Goal: Use online tool/utility: Utilize a website feature to perform a specific function

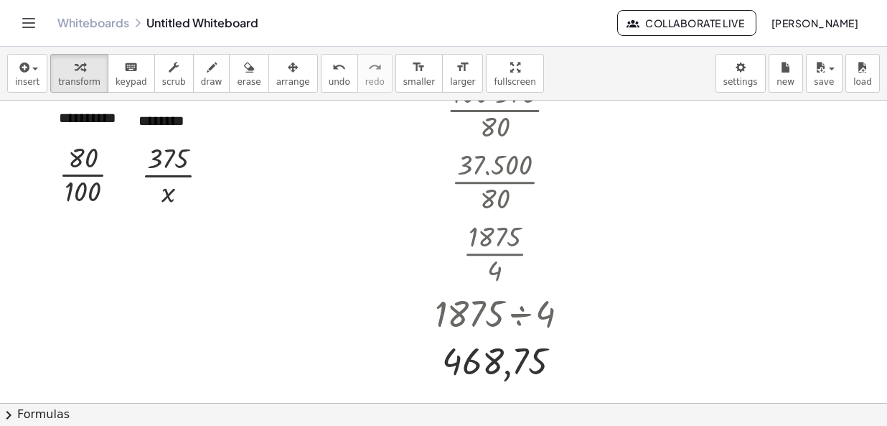
scroll to position [215, 0]
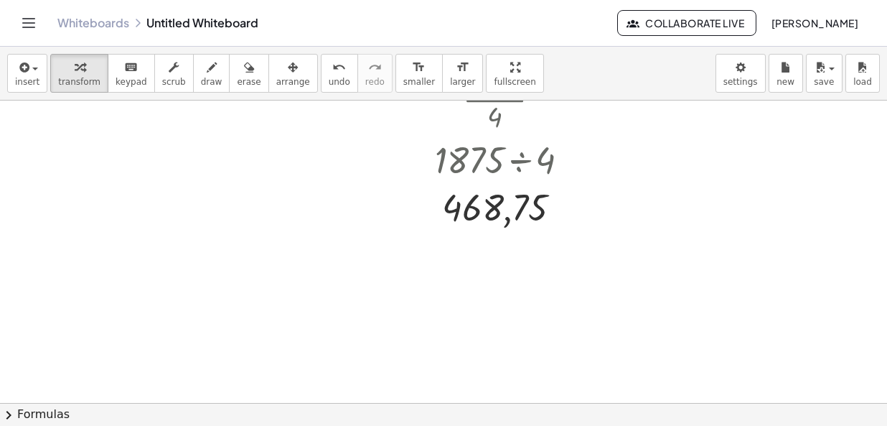
click at [34, 417] on button "chevron_right Formulas" at bounding box center [443, 414] width 887 height 23
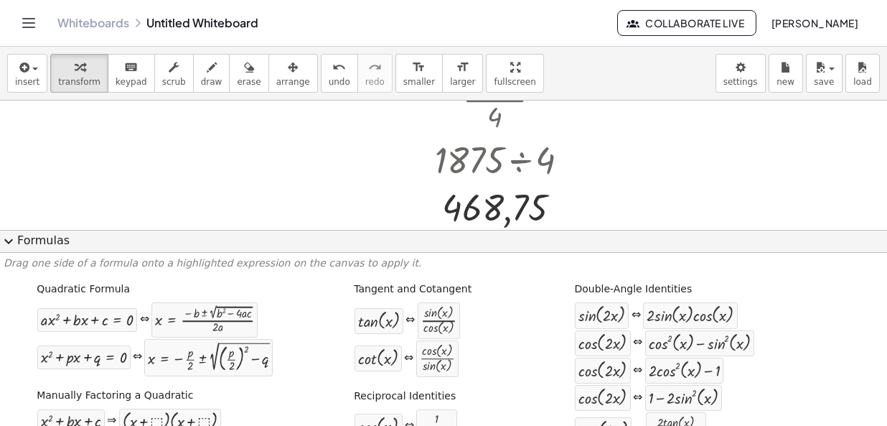
click at [22, 250] on button "expand_more Formulas" at bounding box center [443, 241] width 887 height 23
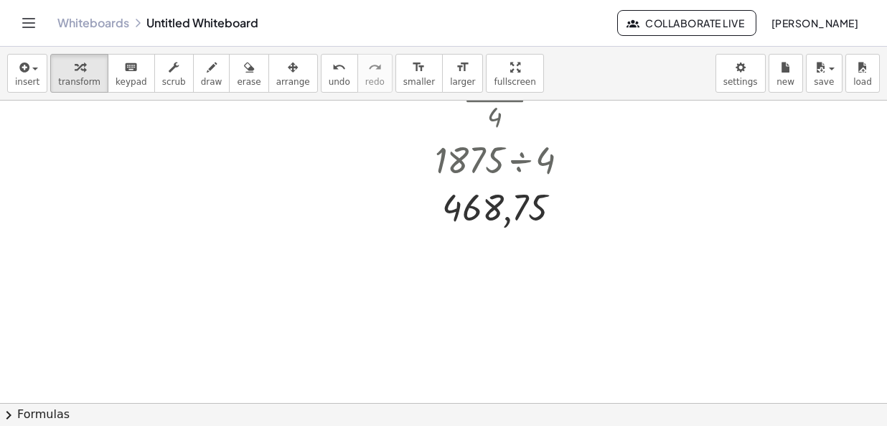
scroll to position [0, 0]
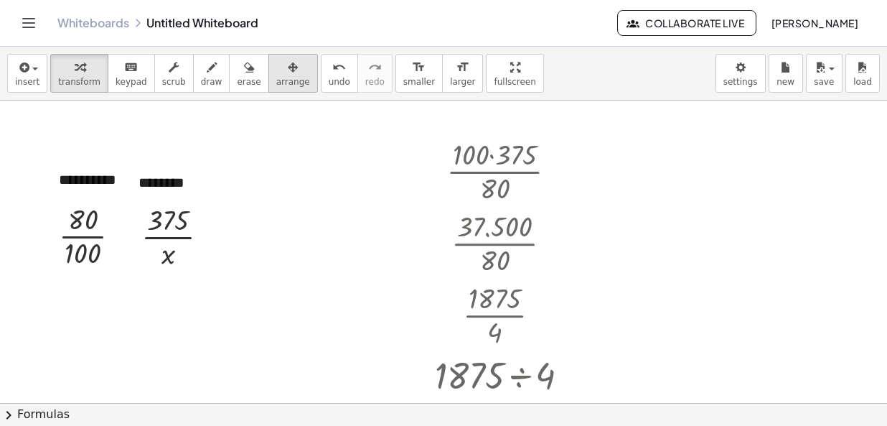
click at [276, 70] on div "button" at bounding box center [293, 66] width 34 height 17
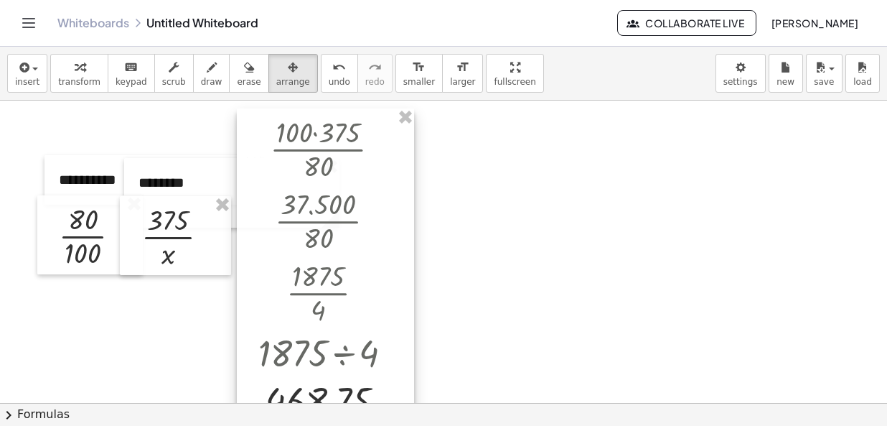
drag, startPoint x: 515, startPoint y: 192, endPoint x: 338, endPoint y: 169, distance: 178.7
click at [338, 169] on div at bounding box center [325, 267] width 177 height 319
click at [262, 54] on div "insert select one: Math Expression Function Text Youtube Video Graphing Geometr…" at bounding box center [443, 74] width 887 height 54
click at [268, 56] on button "arrange" at bounding box center [293, 73] width 50 height 39
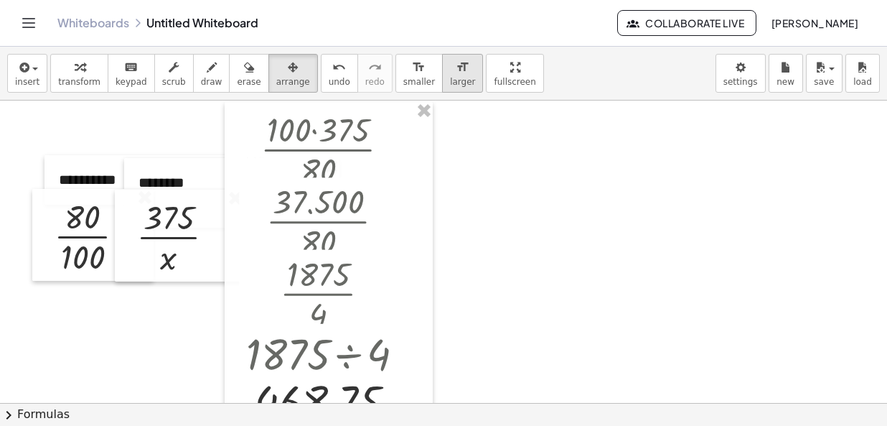
click at [450, 73] on div "format_size" at bounding box center [462, 66] width 25 height 17
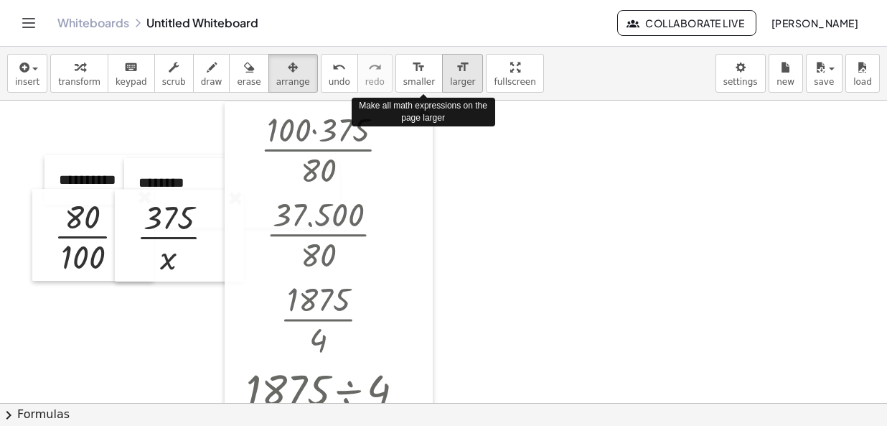
click at [450, 77] on span "larger" at bounding box center [462, 82] width 25 height 10
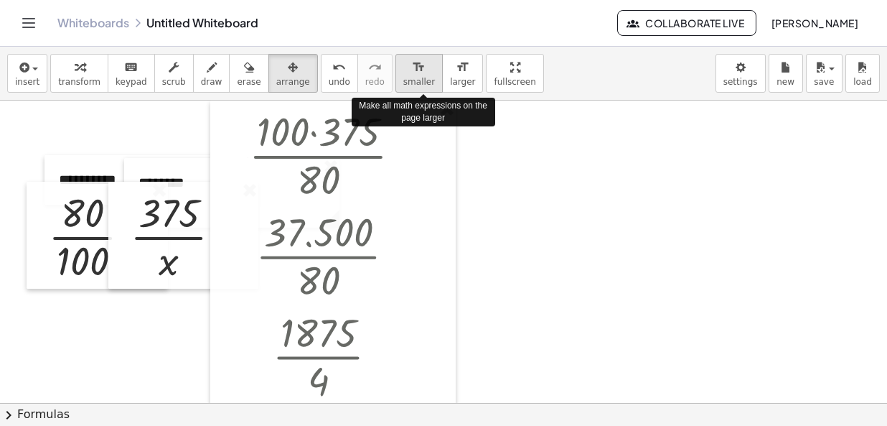
click at [412, 75] on icon "format_size" at bounding box center [419, 67] width 14 height 17
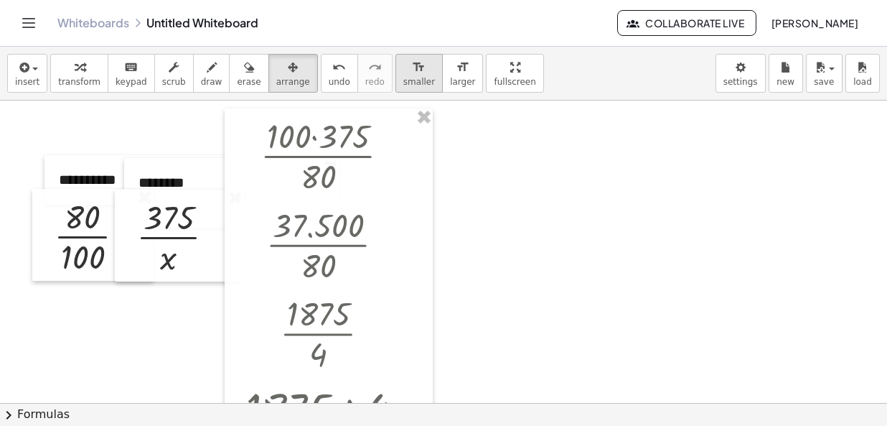
click at [412, 75] on icon "format_size" at bounding box center [419, 67] width 14 height 17
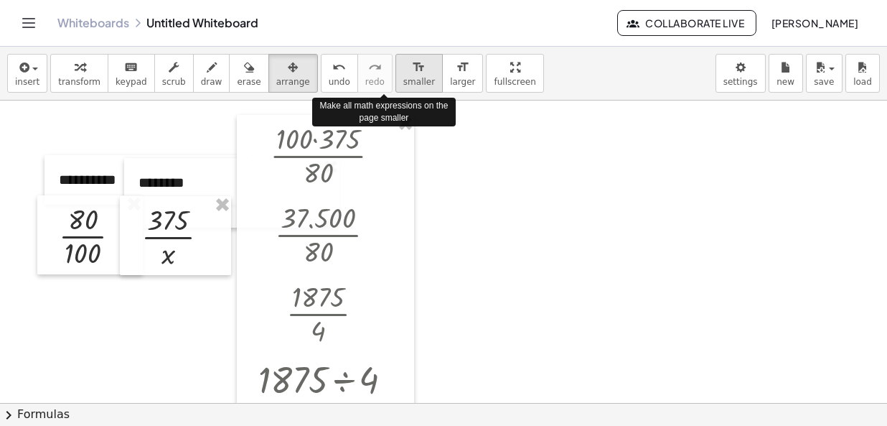
click at [412, 75] on icon "format_size" at bounding box center [419, 67] width 14 height 17
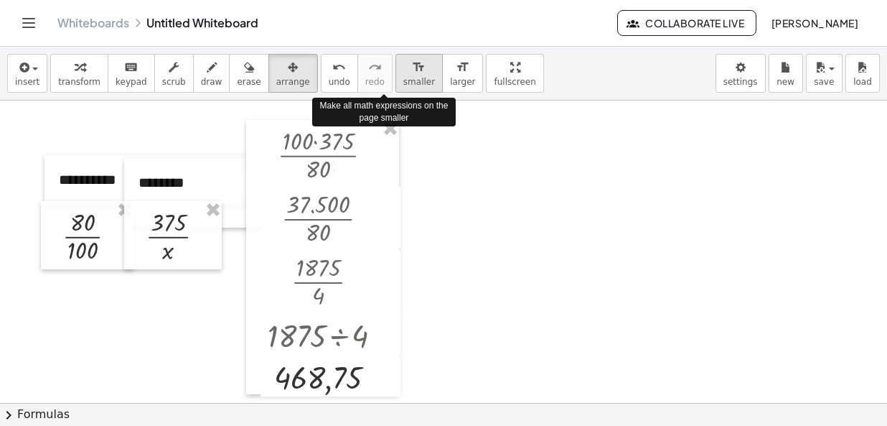
click at [412, 75] on icon "format_size" at bounding box center [419, 67] width 14 height 17
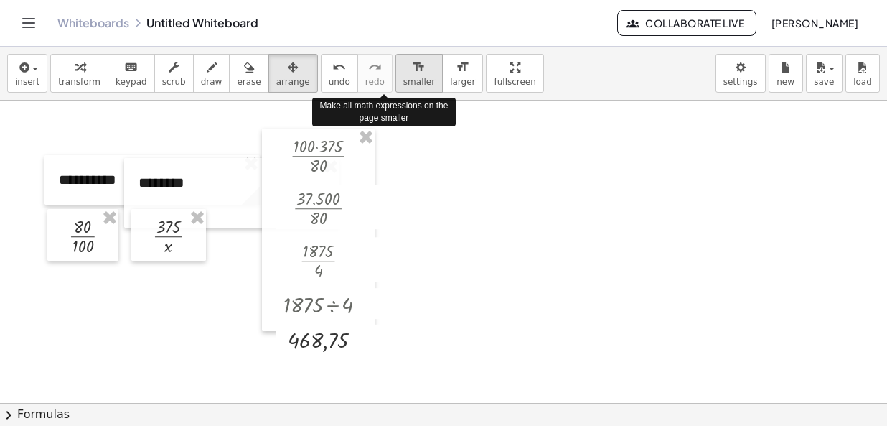
click at [412, 75] on icon "format_size" at bounding box center [419, 67] width 14 height 17
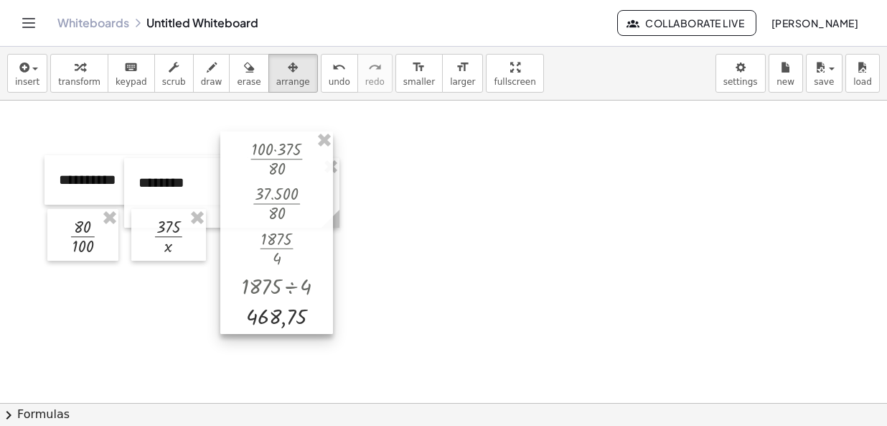
drag, startPoint x: 281, startPoint y: 141, endPoint x: 239, endPoint y: 144, distance: 41.7
click at [239, 144] on div at bounding box center [276, 232] width 113 height 203
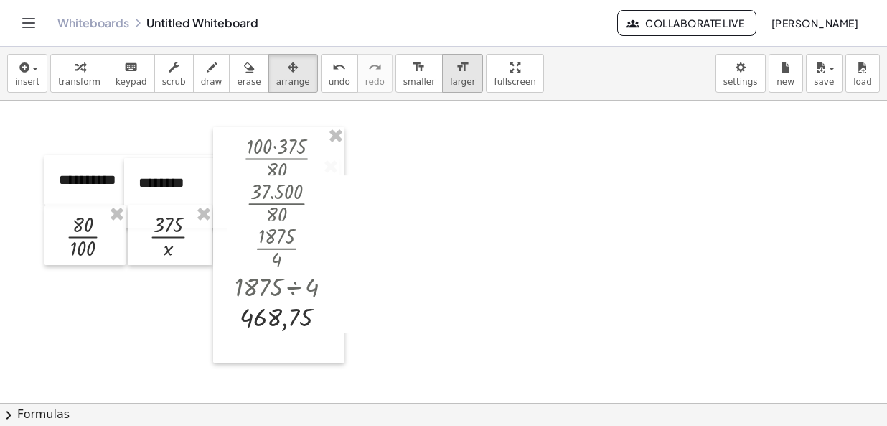
click at [442, 65] on button "format_size larger" at bounding box center [462, 73] width 41 height 39
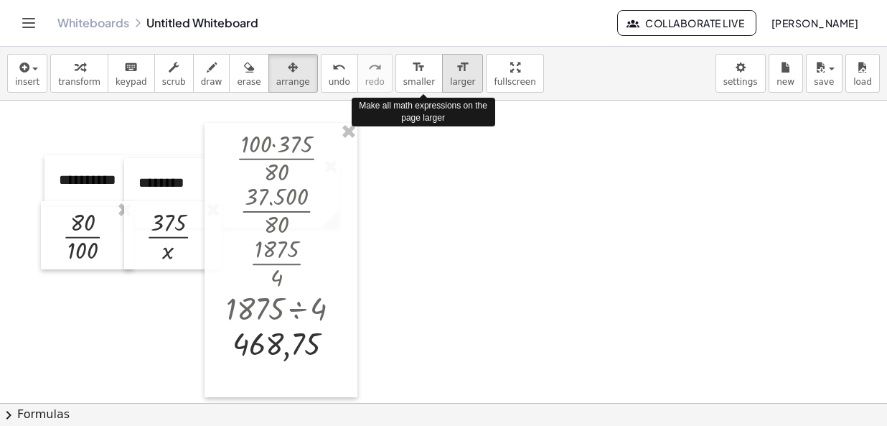
click at [442, 65] on button "format_size larger" at bounding box center [462, 73] width 41 height 39
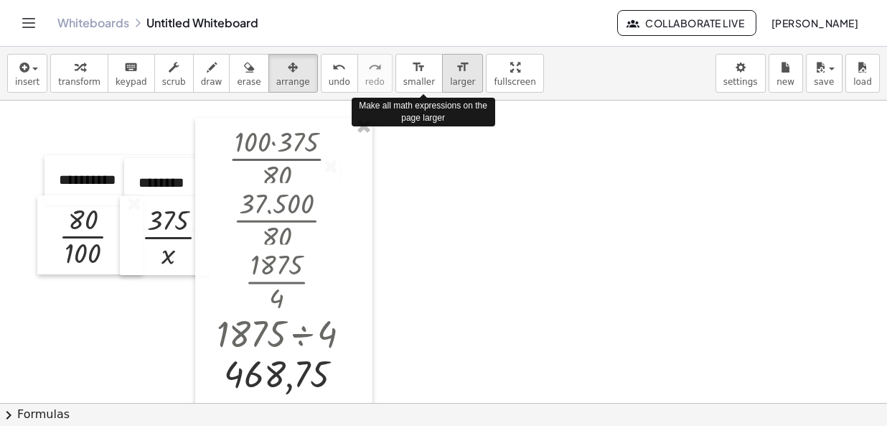
click at [442, 65] on button "format_size larger" at bounding box center [462, 73] width 41 height 39
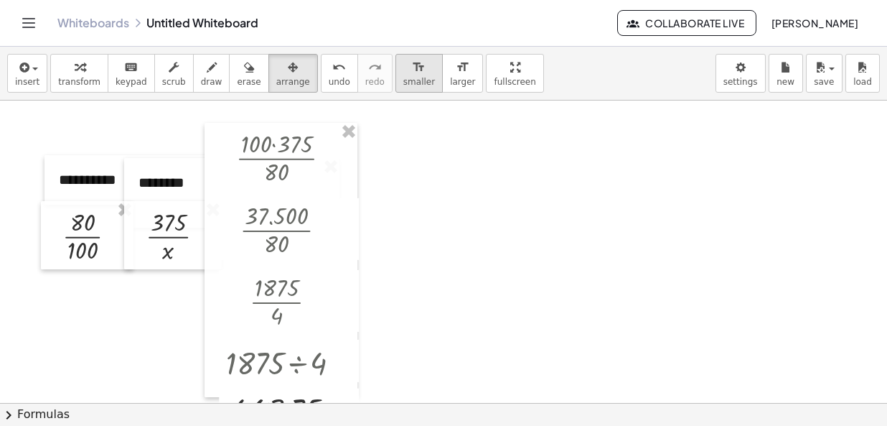
click at [412, 67] on icon "format_size" at bounding box center [419, 67] width 14 height 17
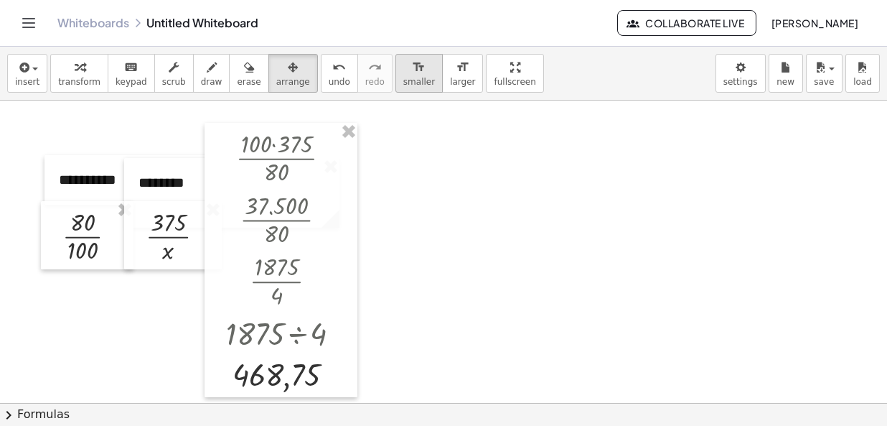
click at [403, 79] on span "smaller" at bounding box center [419, 82] width 32 height 10
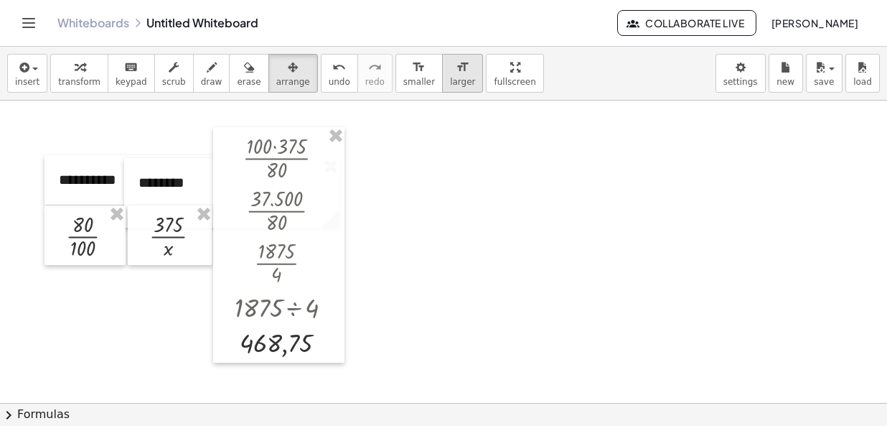
click at [456, 63] on icon "format_size" at bounding box center [463, 67] width 14 height 17
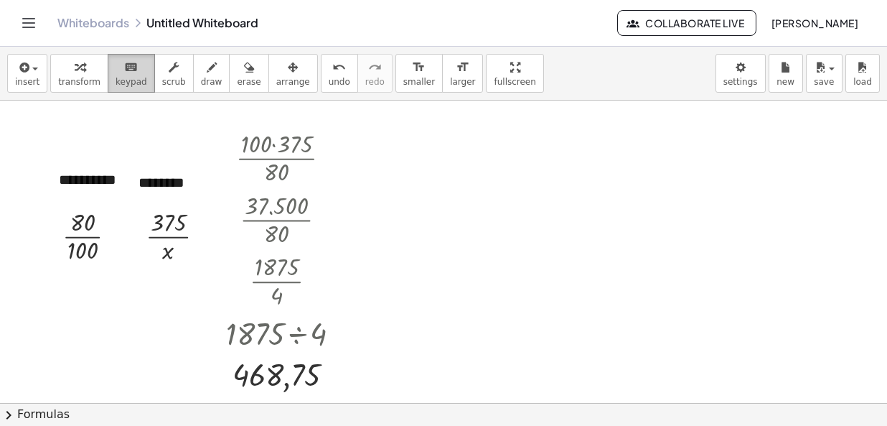
click at [124, 59] on icon "keyboard" at bounding box center [131, 67] width 14 height 17
click at [118, 238] on div "Fix a mistake Transform line Copy line as LaTeX Copy derivation as LaTeX Expand…" at bounding box center [117, 236] width 13 height 13
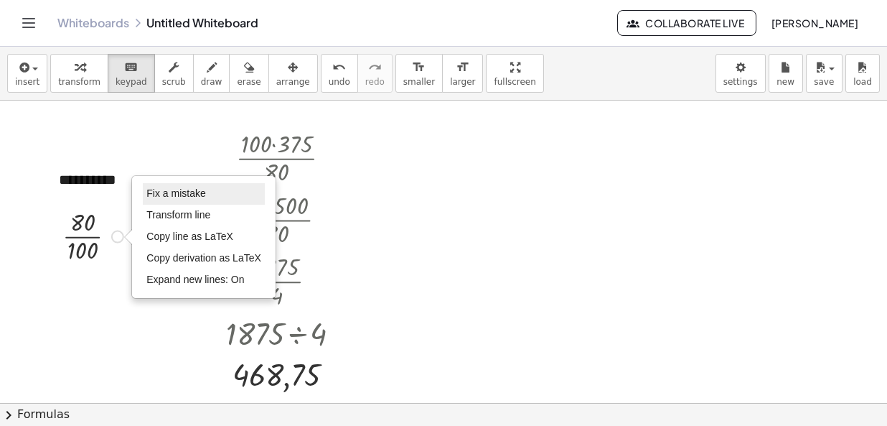
click at [184, 197] on span "Fix a mistake" at bounding box center [175, 192] width 59 height 11
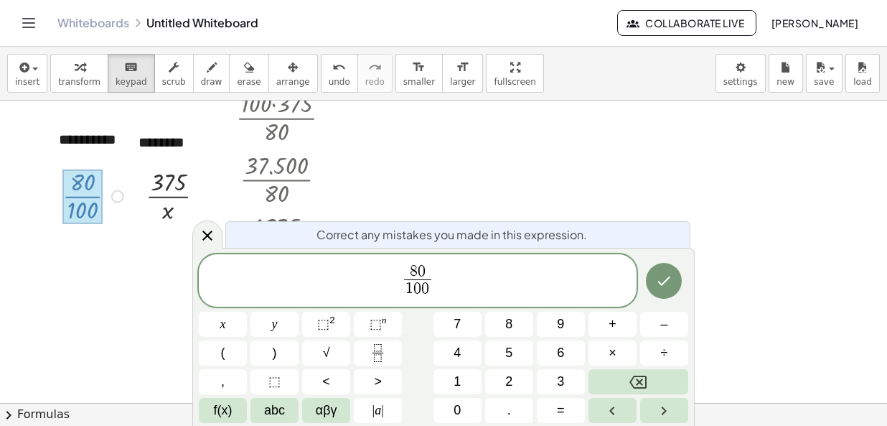
scroll to position [40, 0]
click at [427, 261] on div "8 0 ​ 1 0 0 ​" at bounding box center [418, 280] width 438 height 53
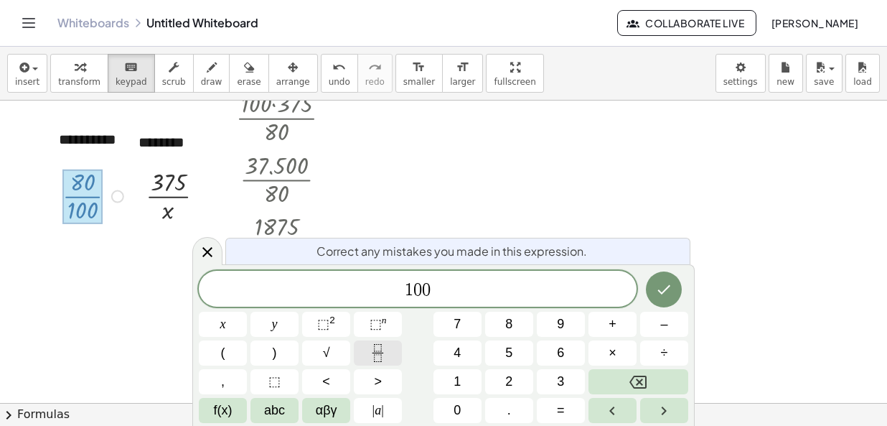
click at [372, 348] on icon "Fraction" at bounding box center [378, 353] width 18 height 18
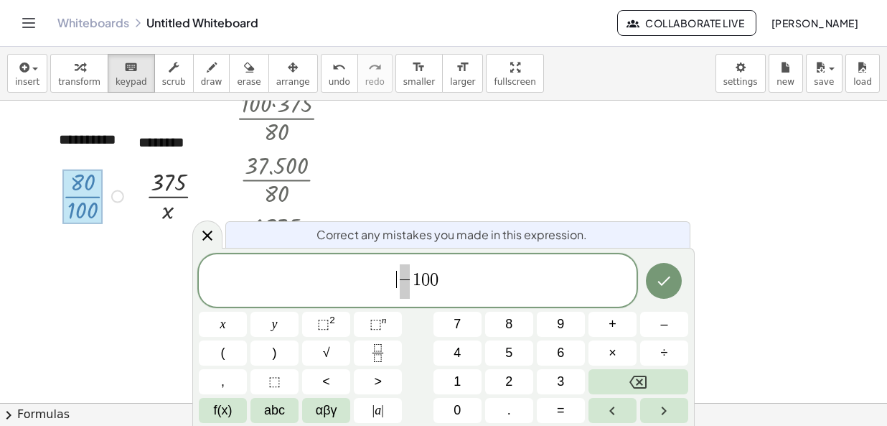
click at [391, 292] on span "​ ​ 1 0 0" at bounding box center [418, 282] width 438 height 38
click at [460, 385] on span "1" at bounding box center [457, 381] width 7 height 19
click at [461, 403] on button "0" at bounding box center [457, 410] width 48 height 25
click at [395, 275] on span at bounding box center [404, 272] width 27 height 16
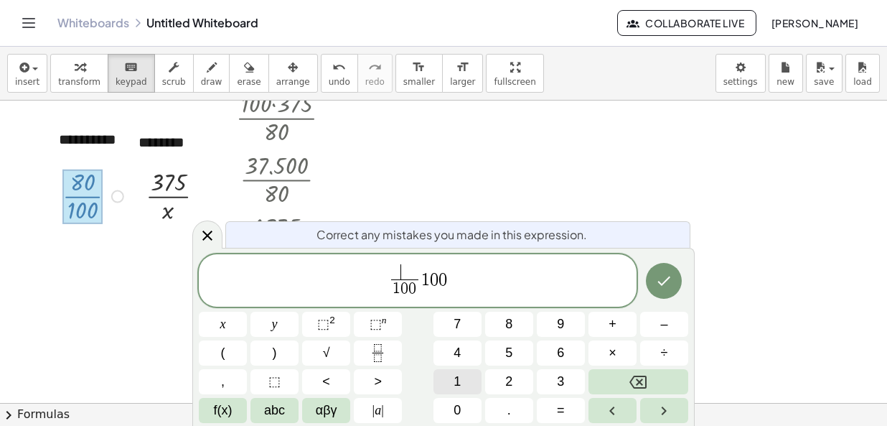
click at [456, 376] on span "1" at bounding box center [457, 381] width 7 height 19
click at [462, 412] on button "0" at bounding box center [457, 410] width 48 height 25
click at [515, 351] on button "5" at bounding box center [509, 352] width 48 height 25
click at [487, 290] on span "1 0 5 ​ 1 0 0 ​ 1 0 0" at bounding box center [418, 282] width 438 height 38
click at [672, 289] on icon "Done" at bounding box center [663, 280] width 17 height 17
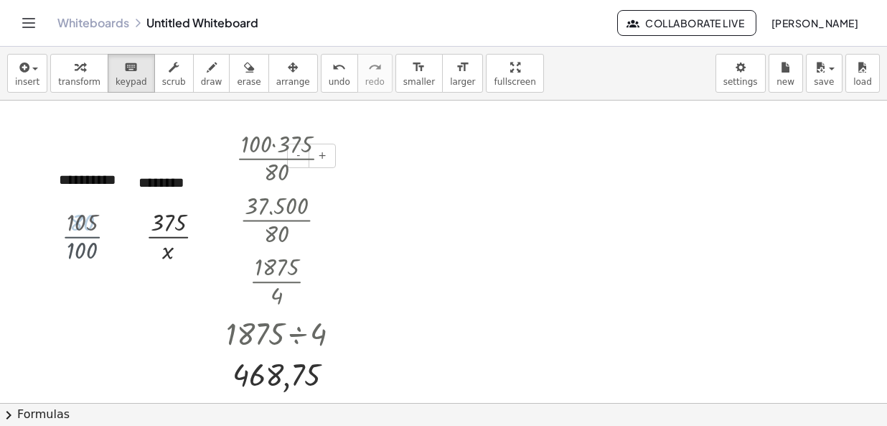
scroll to position [0, 0]
click at [165, 219] on div at bounding box center [168, 223] width 35 height 27
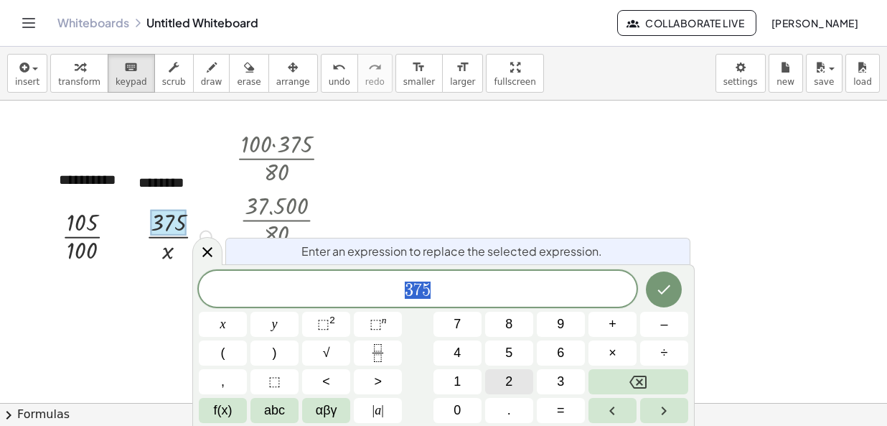
click at [506, 375] on span "2" at bounding box center [508, 381] width 7 height 19
click at [454, 378] on span "1" at bounding box center [457, 381] width 7 height 19
click at [459, 395] on div "2 1 x y ⬚ 2 ⬚ n 7 8 9 + – ( ) √ 4 5 6 × ÷ , ⬚ < > 1 2 3 f(x) abc αβγ | a | 0 . =" at bounding box center [443, 347] width 489 height 152
click at [464, 416] on button "0" at bounding box center [457, 410] width 48 height 25
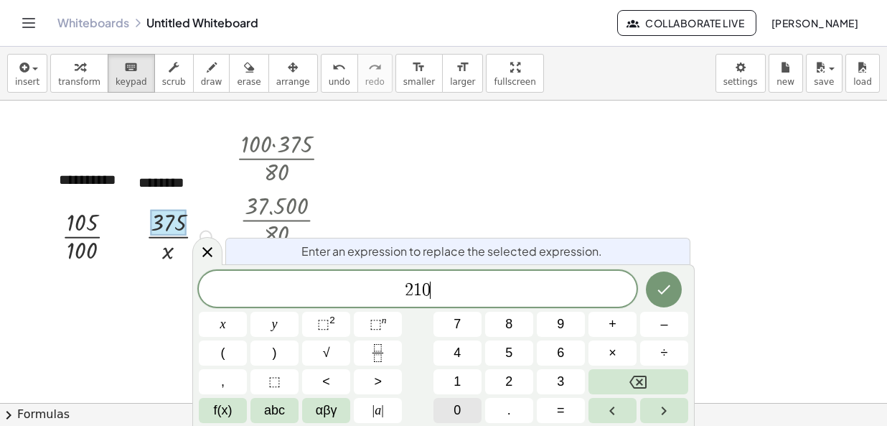
click at [477, 408] on button "0" at bounding box center [457, 410] width 48 height 25
click at [672, 290] on icon "Done" at bounding box center [663, 289] width 17 height 17
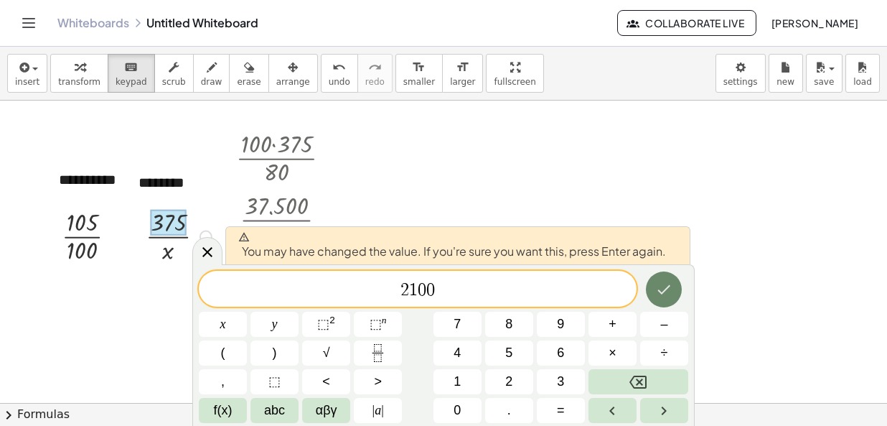
click at [667, 285] on icon "Done" at bounding box center [663, 289] width 17 height 17
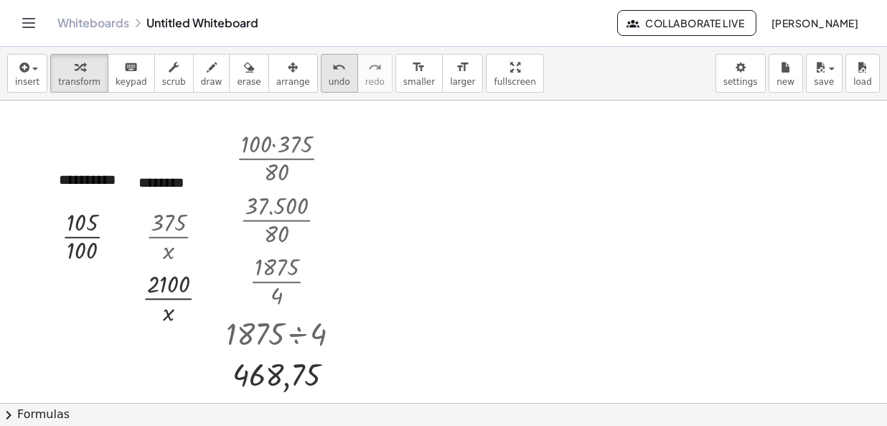
click at [321, 75] on button "undo undo" at bounding box center [339, 73] width 37 height 39
click at [200, 237] on div at bounding box center [206, 236] width 13 height 13
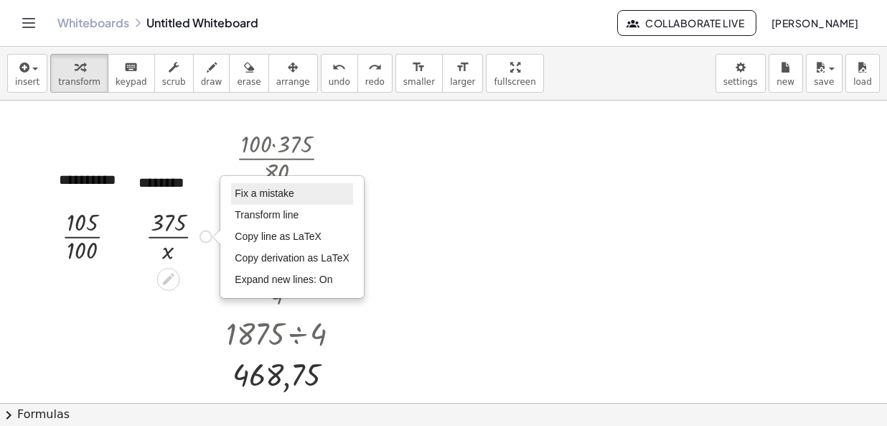
click at [281, 188] on span "Fix a mistake" at bounding box center [264, 192] width 59 height 11
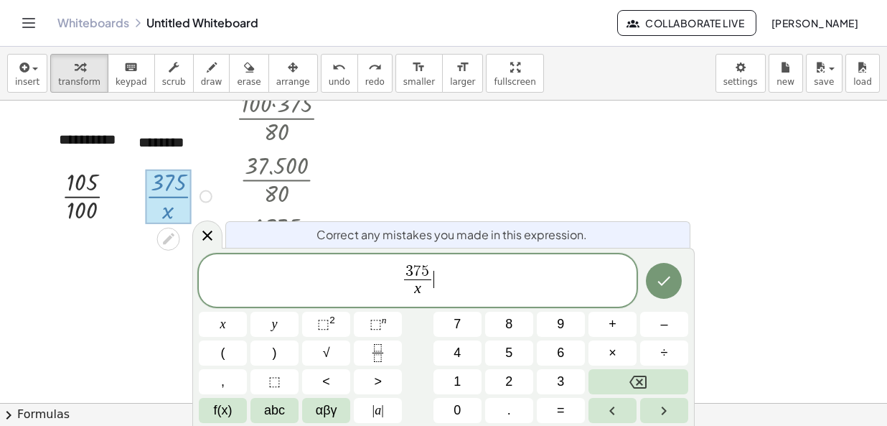
scroll to position [40, 0]
click at [417, 261] on div "3 ​ 7 5 x ​" at bounding box center [418, 280] width 438 height 53
click at [431, 268] on span "3 ​ 7 5 x ​" at bounding box center [417, 281] width 33 height 35
click at [433, 263] on span "3 7 5 x ​ ​" at bounding box center [418, 282] width 438 height 38
click at [431, 264] on span "3 7 5 x ​ ​" at bounding box center [417, 281] width 33 height 35
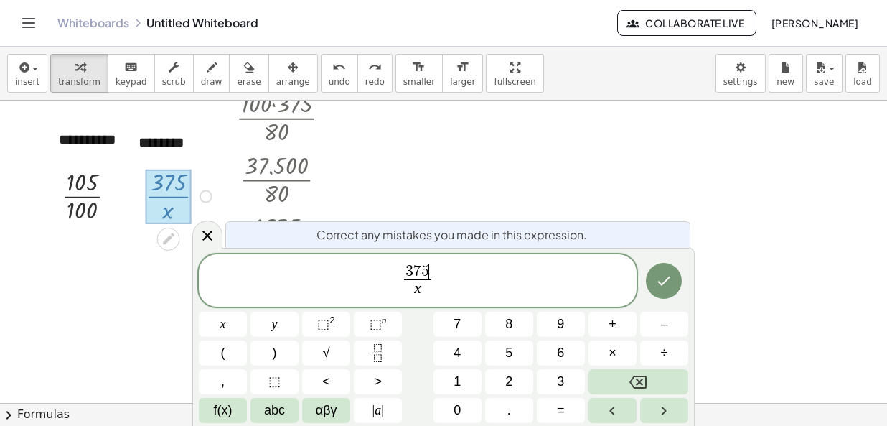
click at [427, 264] on span "5" at bounding box center [425, 271] width 8 height 16
click at [635, 383] on icon "Backspace" at bounding box center [637, 381] width 17 height 17
click at [634, 381] on icon "Backspace" at bounding box center [637, 381] width 17 height 17
click at [632, 377] on icon "Backspace" at bounding box center [637, 381] width 17 height 17
click at [503, 385] on button "2" at bounding box center [509, 381] width 48 height 25
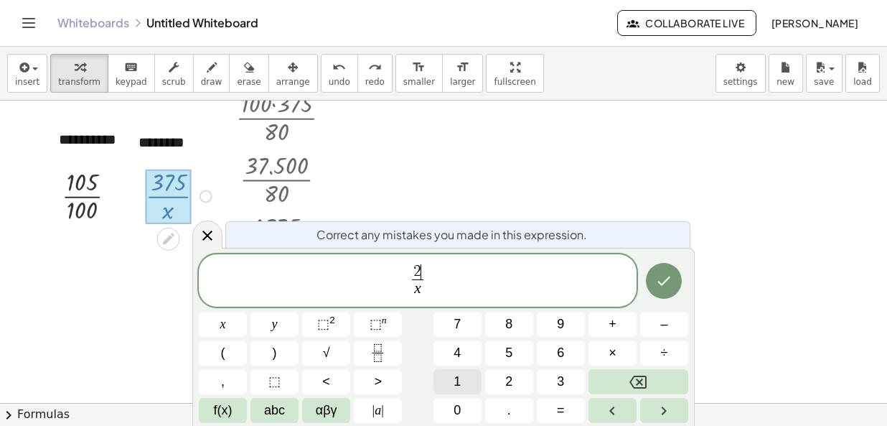
click at [465, 376] on button "1" at bounding box center [457, 381] width 48 height 25
click at [463, 405] on button "0" at bounding box center [457, 410] width 48 height 25
click at [660, 283] on icon "Done" at bounding box center [664, 280] width 13 height 9
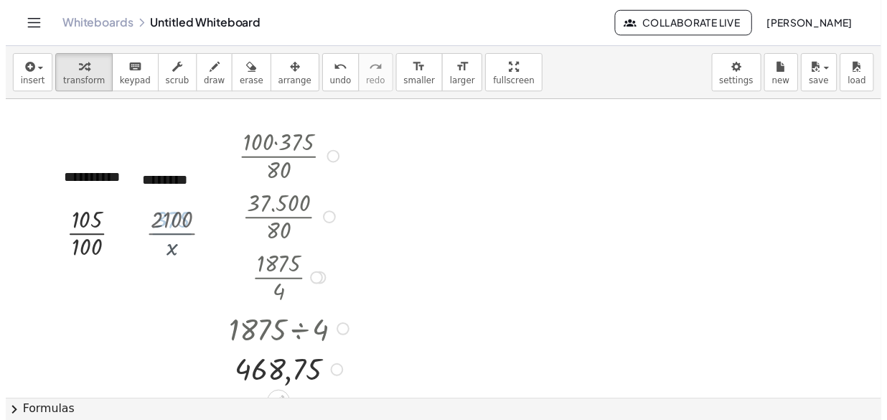
scroll to position [0, 0]
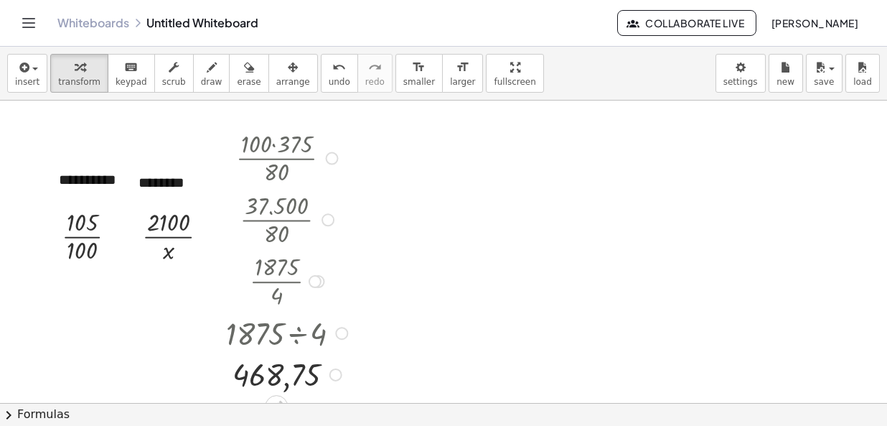
click at [335, 156] on div at bounding box center [332, 157] width 13 height 13
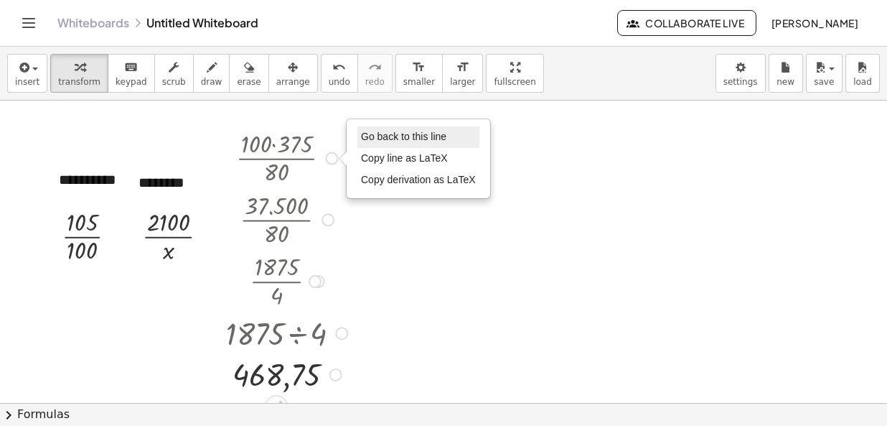
click at [381, 135] on span "Go back to this line" at bounding box center [403, 136] width 85 height 11
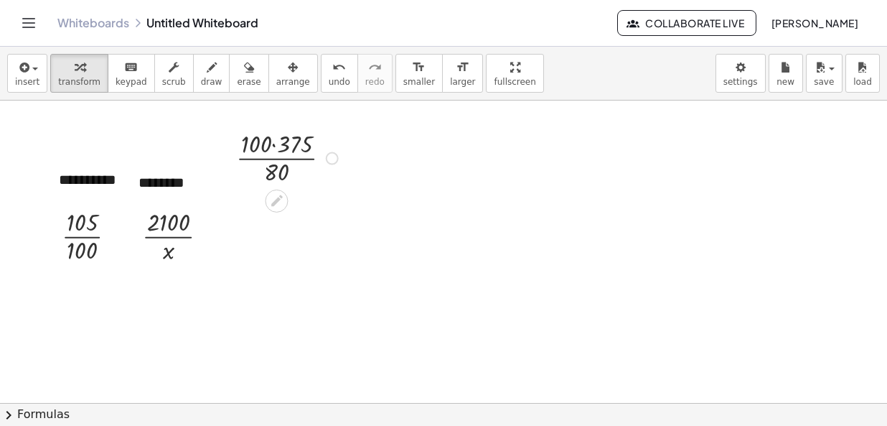
click at [334, 156] on div "Go back to this line Copy line as LaTeX Copy derivation as LaTeX" at bounding box center [332, 157] width 13 height 13
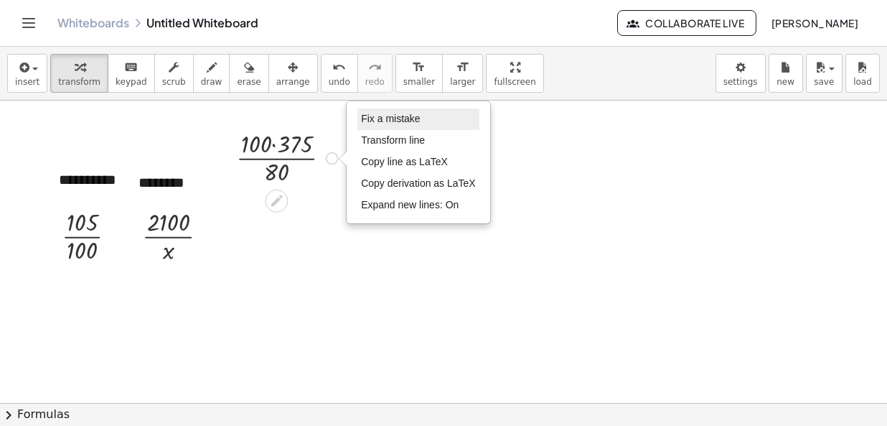
click at [393, 111] on li "Fix a mistake" at bounding box center [418, 119] width 122 height 22
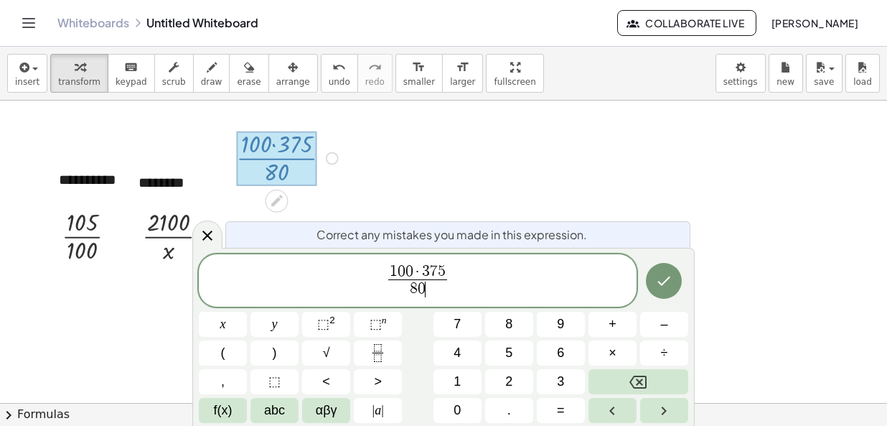
click at [430, 293] on span "8 0 ​" at bounding box center [417, 288] width 59 height 19
click at [643, 380] on icon "Backspace" at bounding box center [637, 381] width 17 height 17
click at [642, 380] on icon "Backspace" at bounding box center [637, 381] width 17 height 17
click at [451, 383] on button "1" at bounding box center [457, 381] width 48 height 25
click at [461, 403] on button "0" at bounding box center [457, 410] width 48 height 25
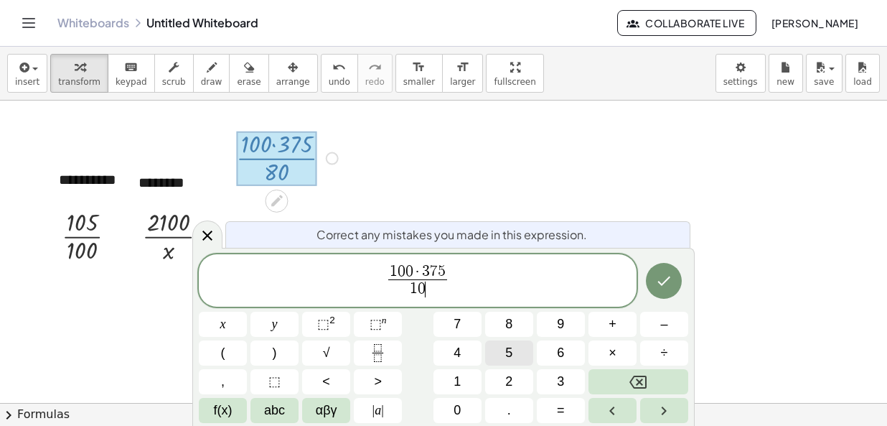
click at [517, 352] on button "5" at bounding box center [509, 352] width 48 height 25
click at [611, 379] on button "Backspace" at bounding box center [638, 381] width 100 height 25
click at [605, 380] on button "Backspace" at bounding box center [638, 381] width 100 height 25
click at [509, 375] on span "2" at bounding box center [508, 381] width 7 height 19
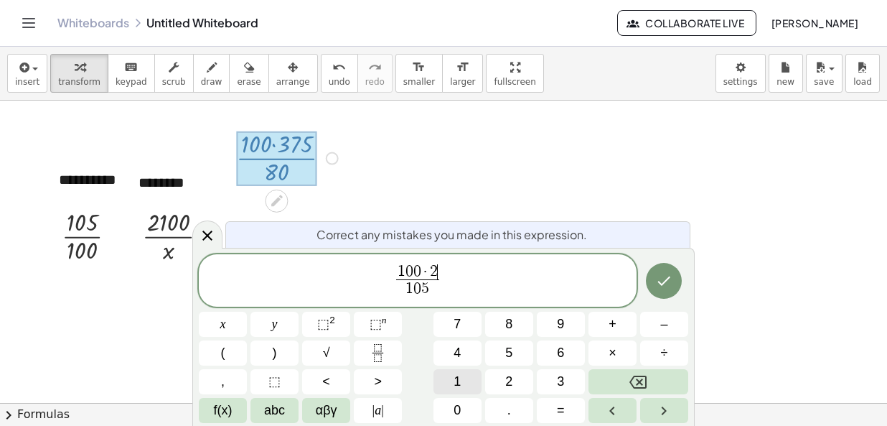
click at [456, 375] on span "1" at bounding box center [457, 381] width 7 height 19
click at [461, 406] on button "0" at bounding box center [457, 410] width 48 height 25
click at [667, 278] on icon "Done" at bounding box center [663, 280] width 17 height 17
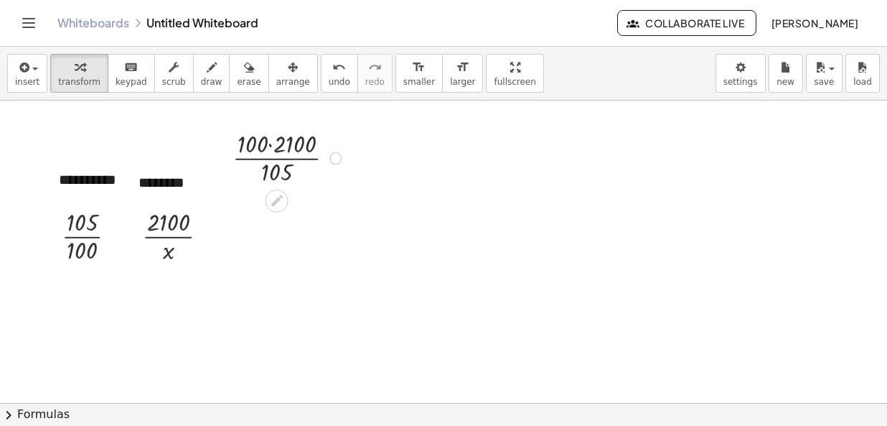
click at [270, 138] on div at bounding box center [289, 157] width 128 height 62
click at [274, 159] on div at bounding box center [289, 157] width 120 height 62
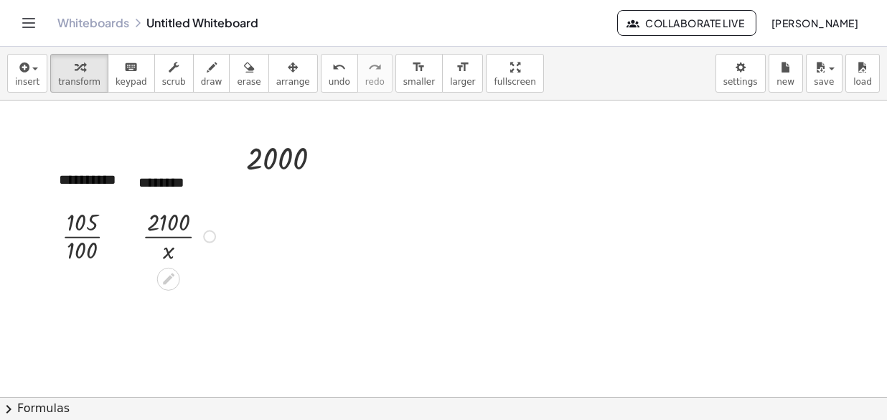
click at [173, 224] on div at bounding box center [181, 236] width 92 height 62
click at [80, 234] on div at bounding box center [95, 236] width 80 height 62
click at [110, 238] on div at bounding box center [111, 236] width 13 height 13
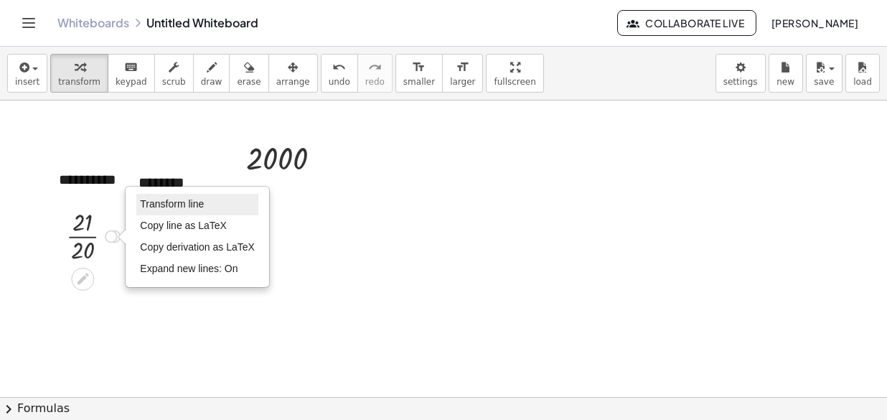
click at [179, 199] on span "Transform line" at bounding box center [172, 203] width 64 height 11
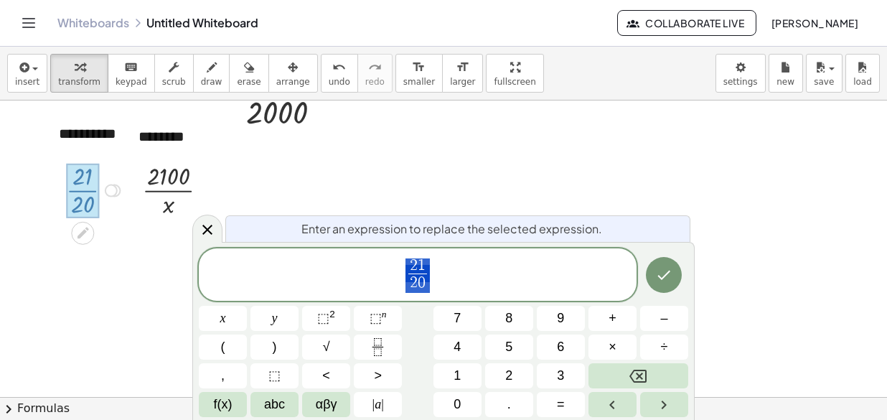
scroll to position [46, 0]
click at [105, 210] on div at bounding box center [95, 190] width 73 height 62
click at [321, 75] on button "undo undo" at bounding box center [339, 73] width 37 height 39
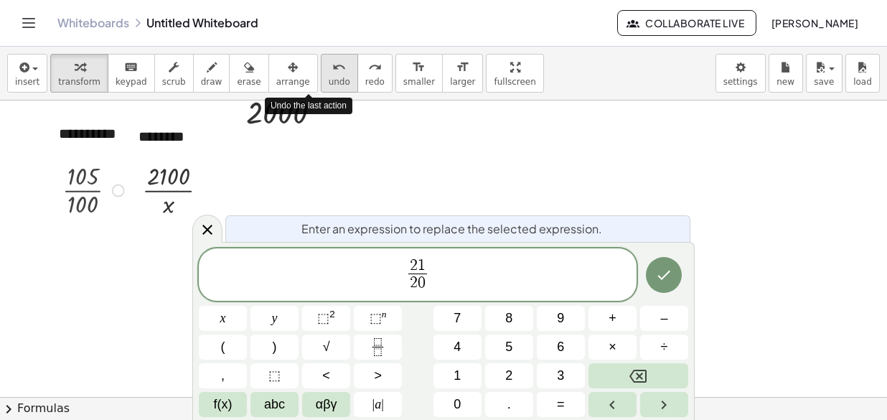
click at [321, 75] on button "undo undo" at bounding box center [339, 73] width 37 height 39
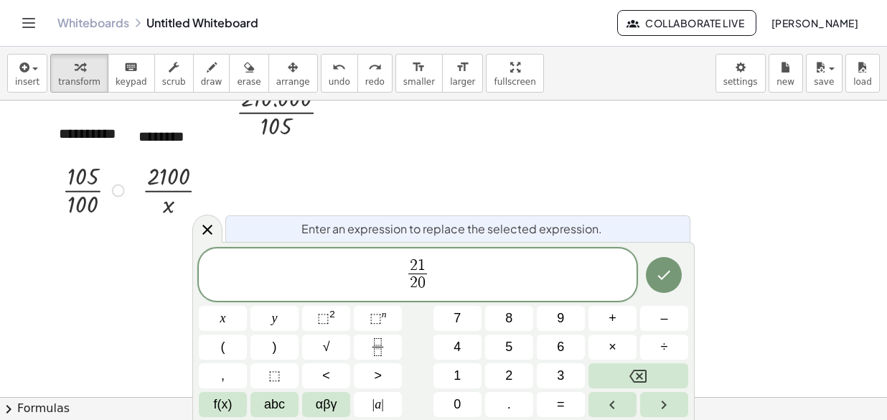
click at [119, 192] on div at bounding box center [118, 190] width 13 height 13
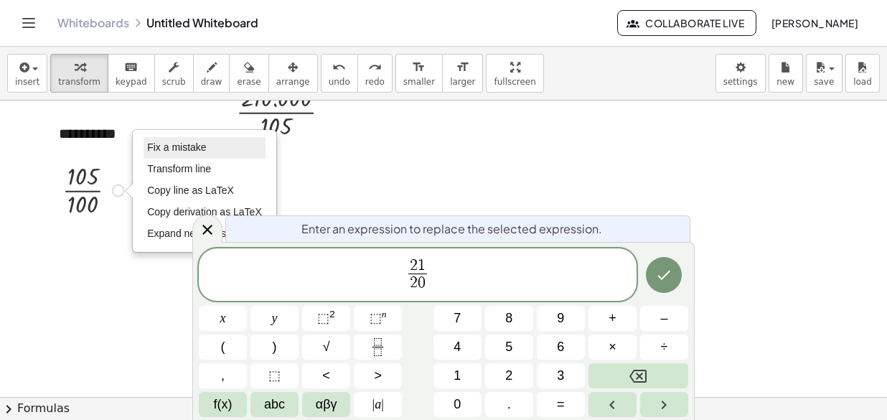
click at [188, 141] on span "Fix a mistake" at bounding box center [176, 146] width 59 height 11
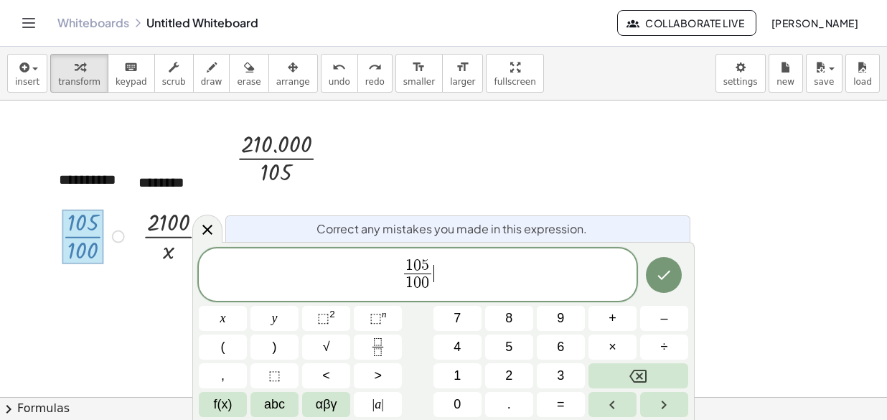
scroll to position [0, 0]
click at [426, 263] on span "5" at bounding box center [425, 266] width 8 height 16
click at [629, 372] on button "Backspace" at bounding box center [638, 375] width 100 height 25
click at [628, 372] on button "Backspace" at bounding box center [638, 375] width 100 height 25
click at [616, 367] on button "Backspace" at bounding box center [638, 375] width 100 height 25
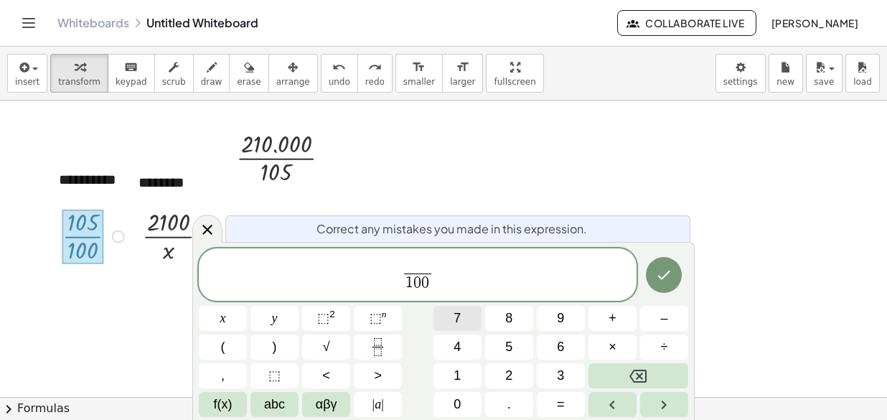
click at [470, 324] on button "7" at bounding box center [457, 318] width 48 height 25
click at [517, 377] on button "2" at bounding box center [509, 375] width 48 height 25
click at [436, 277] on span "7 2 1 0 0 ​ ​" at bounding box center [418, 276] width 438 height 38
click at [428, 283] on span "1 0 0 ​" at bounding box center [417, 282] width 27 height 19
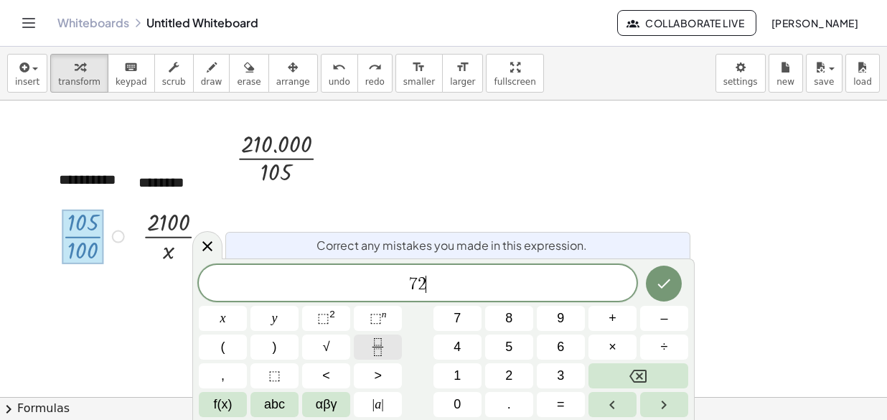
click at [381, 353] on icon "Fraction" at bounding box center [377, 351] width 7 height 7
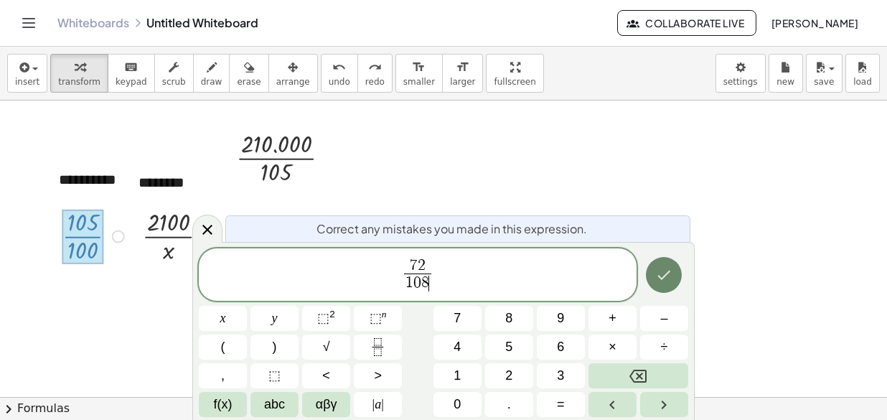
click at [666, 276] on icon "Done" at bounding box center [664, 275] width 13 height 9
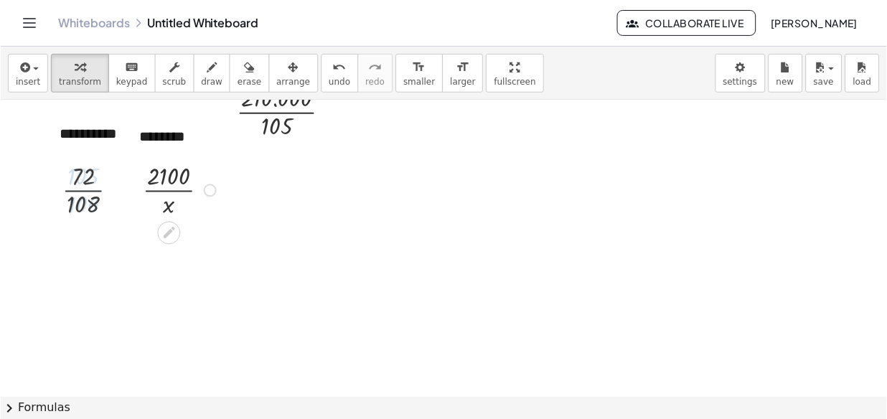
scroll to position [46, 0]
click at [213, 188] on div "Fix a mistake Transform line Copy line as LaTeX Copy derivation as LaTeX Expand…" at bounding box center [209, 190] width 13 height 13
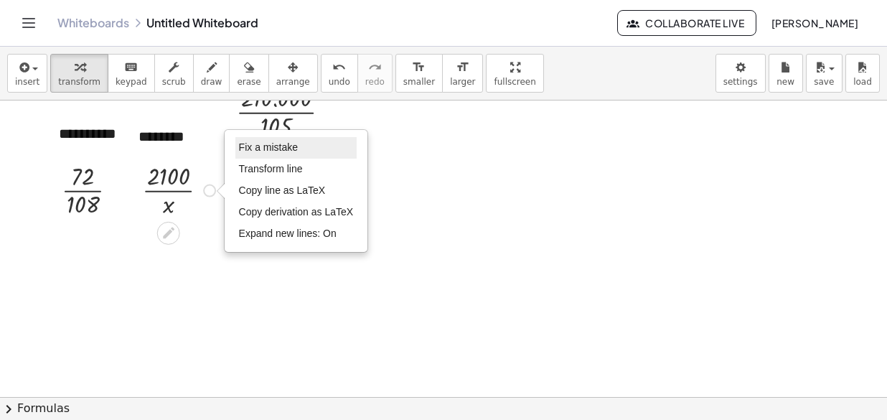
click at [262, 146] on span "Fix a mistake" at bounding box center [268, 146] width 59 height 11
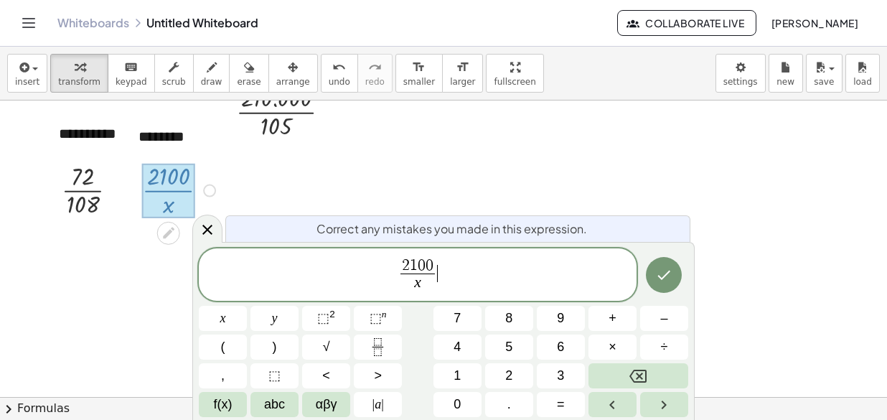
click at [411, 263] on span "1" at bounding box center [414, 266] width 8 height 16
click at [658, 278] on icon "Done" at bounding box center [663, 274] width 17 height 17
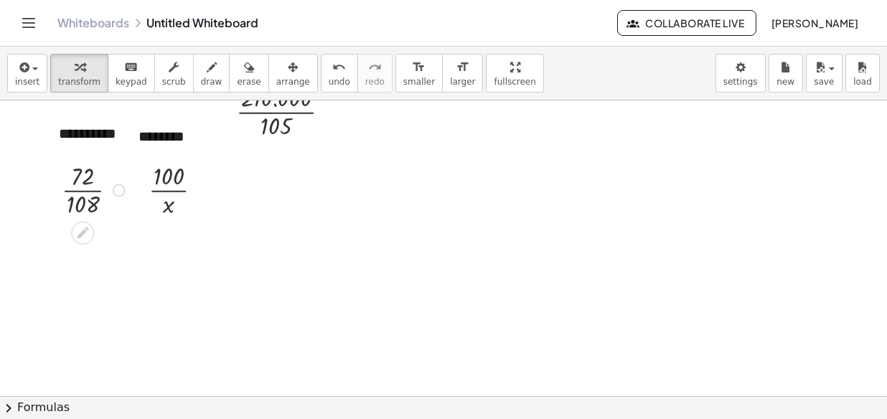
click at [111, 191] on div at bounding box center [95, 190] width 73 height 62
click at [114, 184] on div at bounding box center [119, 190] width 13 height 13
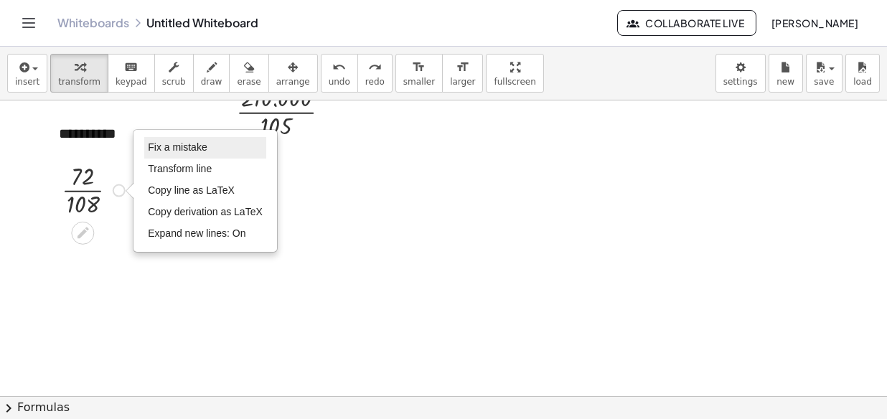
click at [165, 151] on span "Fix a mistake" at bounding box center [177, 146] width 59 height 11
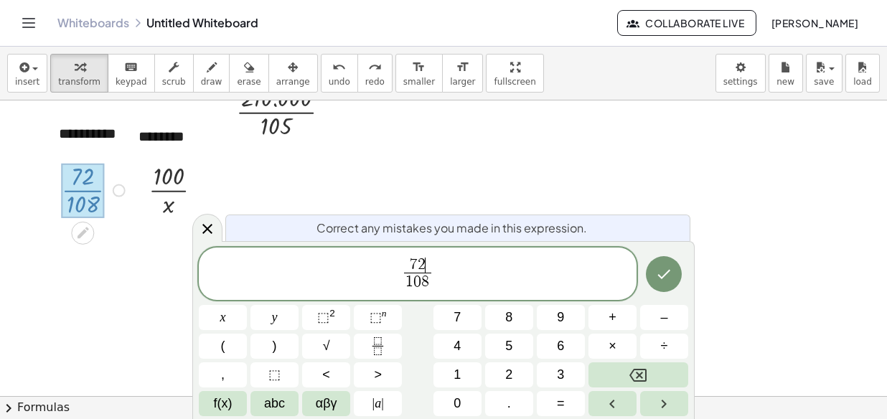
click at [429, 267] on span "7 2 ​" at bounding box center [417, 266] width 27 height 16
click at [440, 277] on span "1 8 ​ 1 0 8 ​" at bounding box center [418, 275] width 438 height 38
click at [423, 291] on span "1 0 8" at bounding box center [417, 282] width 27 height 19
click at [437, 281] on span "1 8 1 0 8 ​ ​" at bounding box center [418, 275] width 438 height 38
click at [431, 282] on span "1 0 8 ​" at bounding box center [417, 282] width 27 height 19
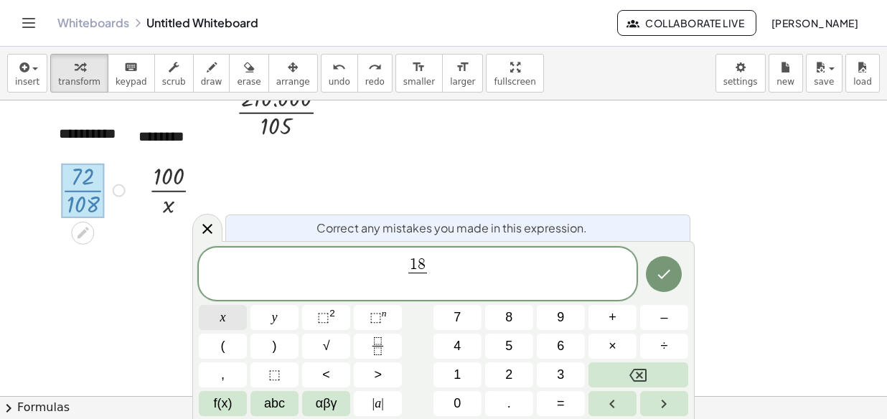
click at [236, 327] on button "x" at bounding box center [223, 317] width 48 height 25
click at [652, 274] on button "Done" at bounding box center [664, 274] width 36 height 36
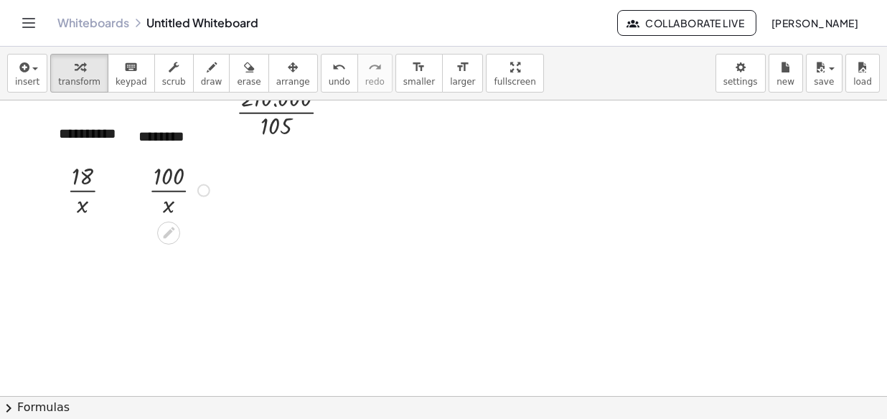
click at [206, 189] on div "Fix a mistake Transform line Copy line as LaTeX Copy derivation as LaTeX Expand…" at bounding box center [203, 190] width 13 height 13
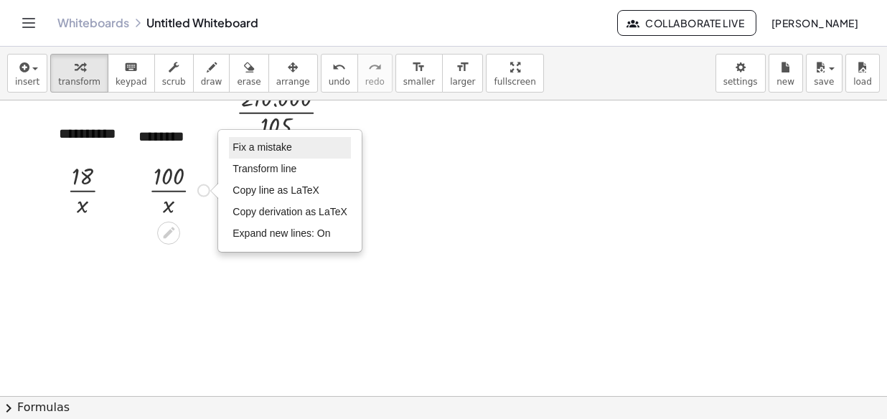
click at [273, 143] on span "Fix a mistake" at bounding box center [262, 146] width 59 height 11
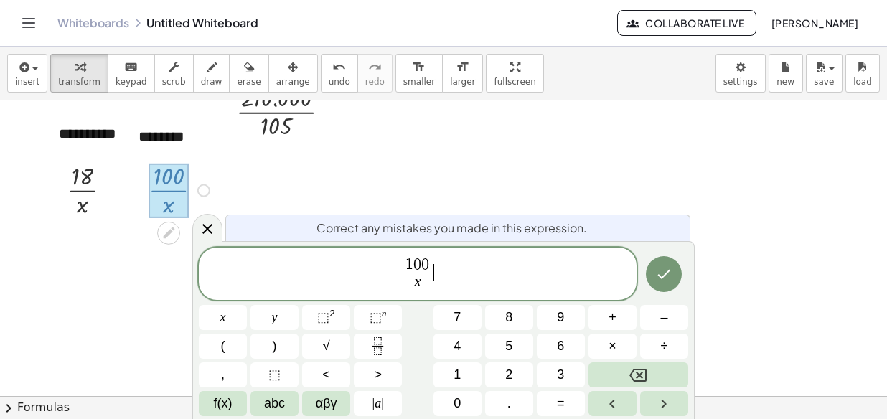
click at [433, 291] on span "1 0 0 x ​" at bounding box center [417, 275] width 33 height 35
click at [410, 283] on span "x" at bounding box center [417, 282] width 27 height 19
click at [417, 283] on var "x" at bounding box center [417, 281] width 7 height 17
click at [426, 280] on span "x ​" at bounding box center [417, 282] width 27 height 19
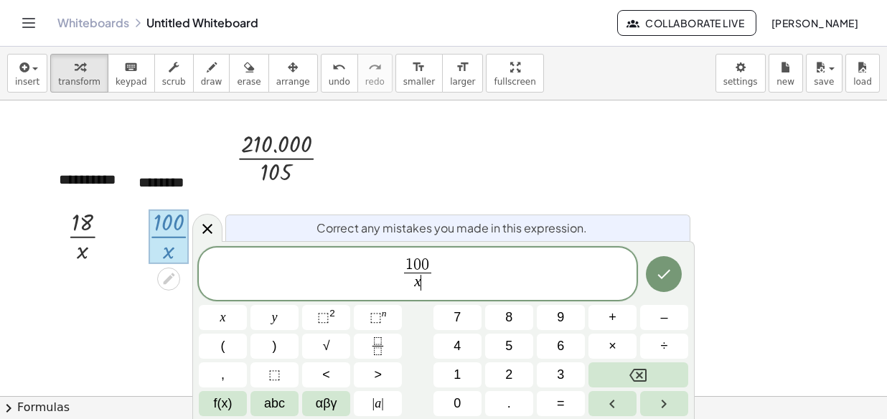
click at [180, 245] on div at bounding box center [169, 237] width 40 height 55
click at [230, 153] on div at bounding box center [226, 157] width 22 height 69
click at [170, 262] on div at bounding box center [169, 237] width 40 height 55
click at [638, 375] on icon "Backspace" at bounding box center [637, 375] width 17 height 17
click at [557, 339] on span "6" at bounding box center [560, 346] width 7 height 19
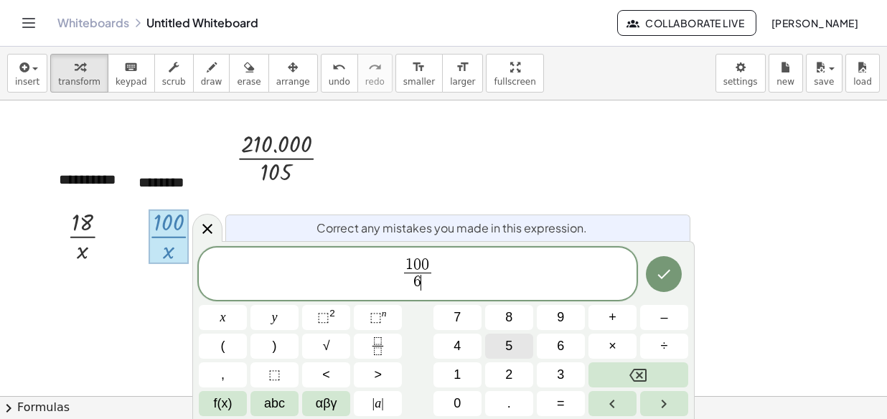
click at [515, 345] on button "5" at bounding box center [509, 346] width 48 height 25
click at [661, 271] on icon "Done" at bounding box center [663, 274] width 17 height 17
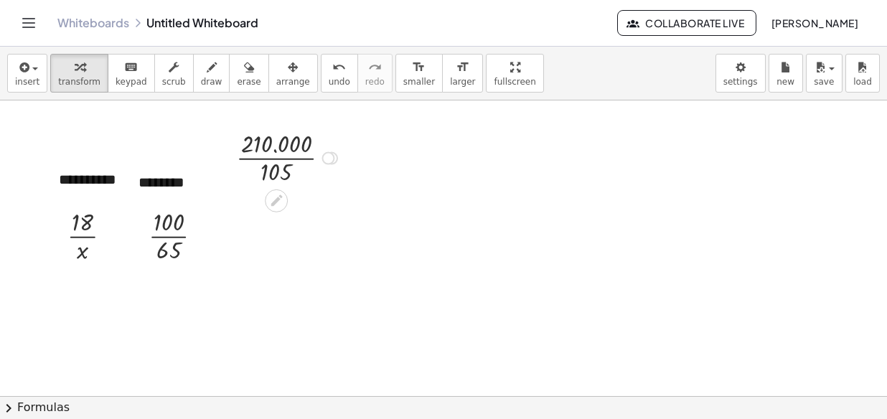
click at [329, 156] on div at bounding box center [328, 157] width 13 height 13
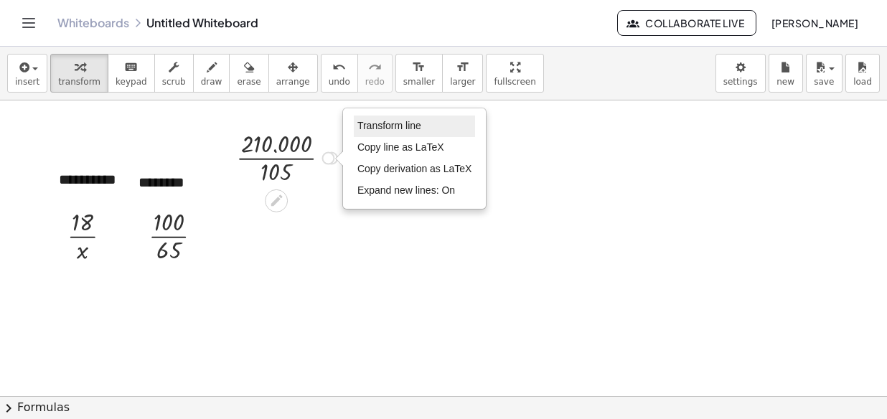
click at [377, 126] on span "Transform line" at bounding box center [389, 125] width 64 height 11
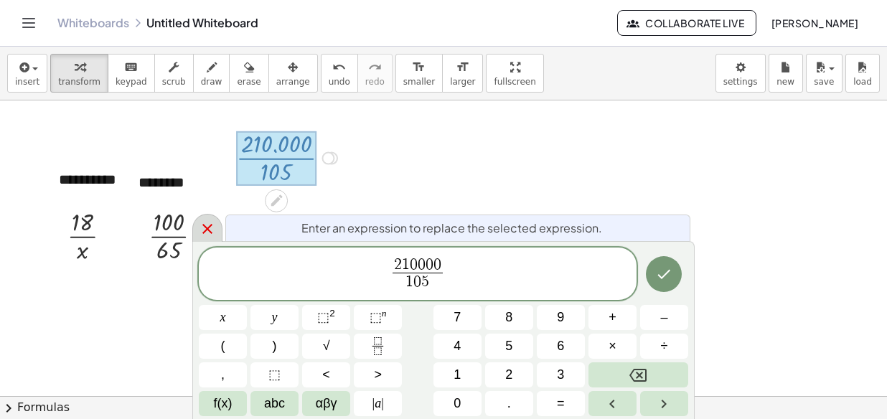
click at [212, 233] on icon at bounding box center [207, 228] width 17 height 17
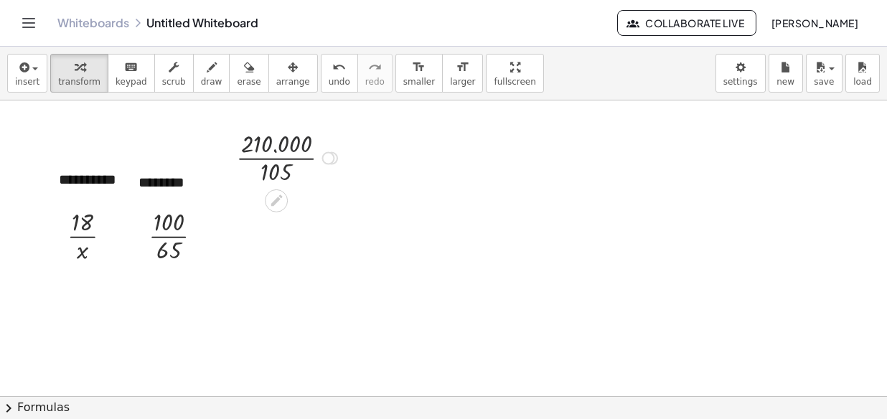
click at [335, 159] on div at bounding box center [331, 157] width 13 height 13
click at [328, 156] on div "Transform line Copy line as LaTeX Copy derivation as LaTeX Expand new lines: On" at bounding box center [328, 157] width 13 height 13
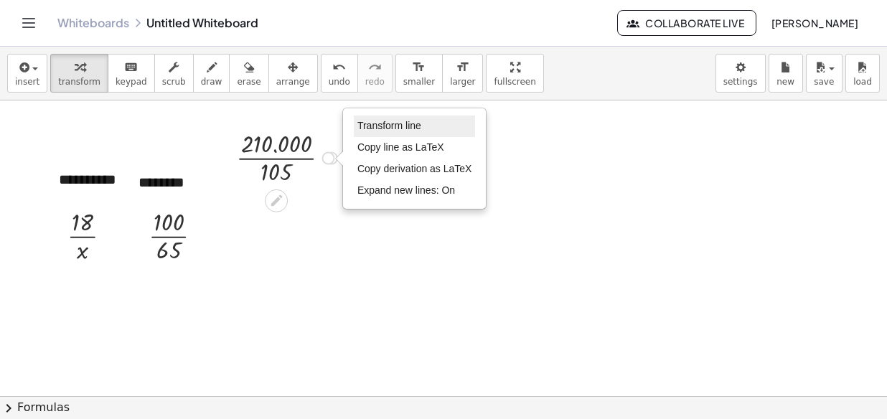
click at [397, 124] on span "Transform line" at bounding box center [389, 125] width 64 height 11
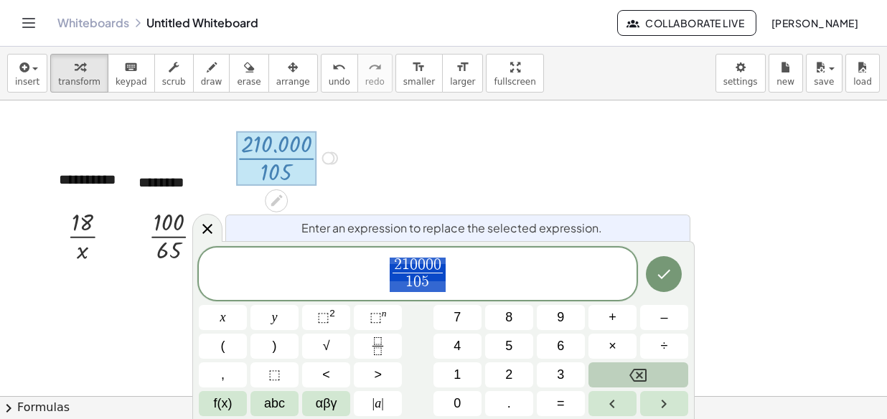
click at [654, 380] on button "Backspace" at bounding box center [638, 374] width 100 height 25
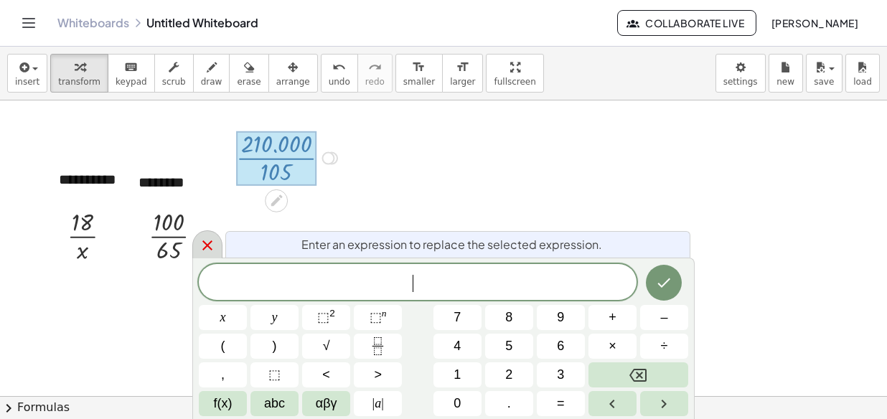
click at [215, 243] on icon at bounding box center [207, 245] width 17 height 17
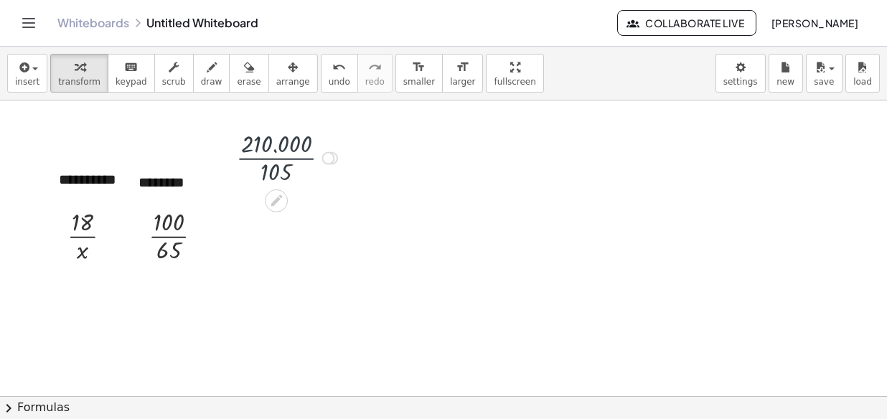
click at [286, 142] on div at bounding box center [289, 157] width 120 height 62
drag, startPoint x: 301, startPoint y: 155, endPoint x: 258, endPoint y: 156, distance: 43.1
click at [258, 156] on div at bounding box center [289, 157] width 120 height 62
click at [326, 159] on div "Transform line Copy line as LaTeX Copy derivation as LaTeX Expand new lines: On" at bounding box center [319, 158] width 13 height 13
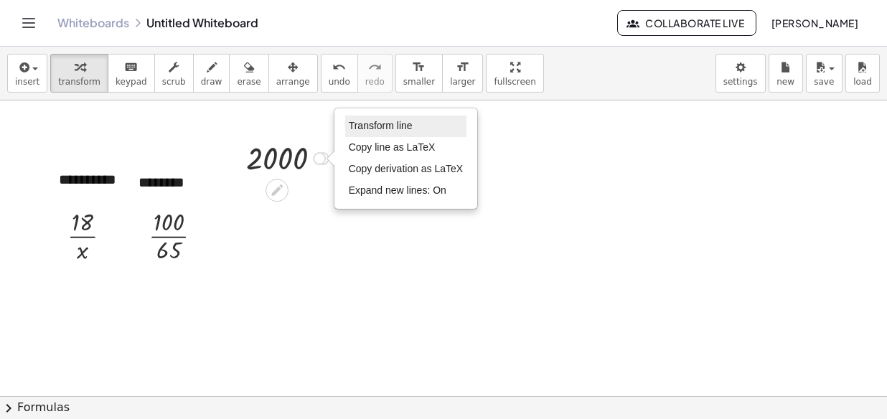
click at [404, 126] on span "Transform line" at bounding box center [381, 125] width 64 height 11
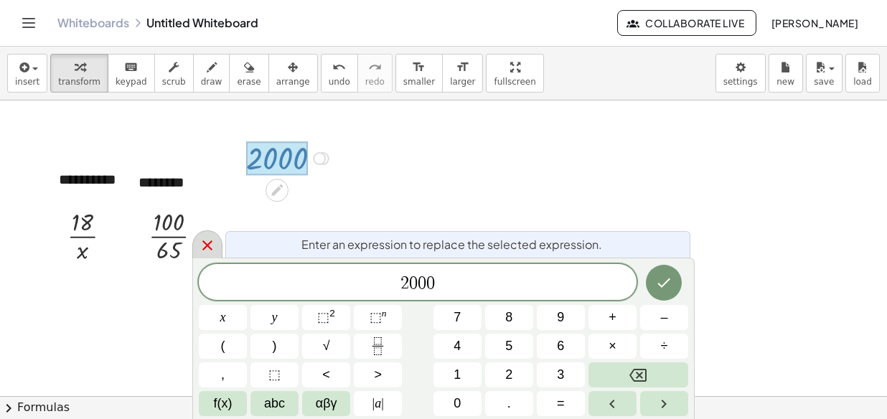
click at [209, 244] on icon at bounding box center [207, 245] width 10 height 10
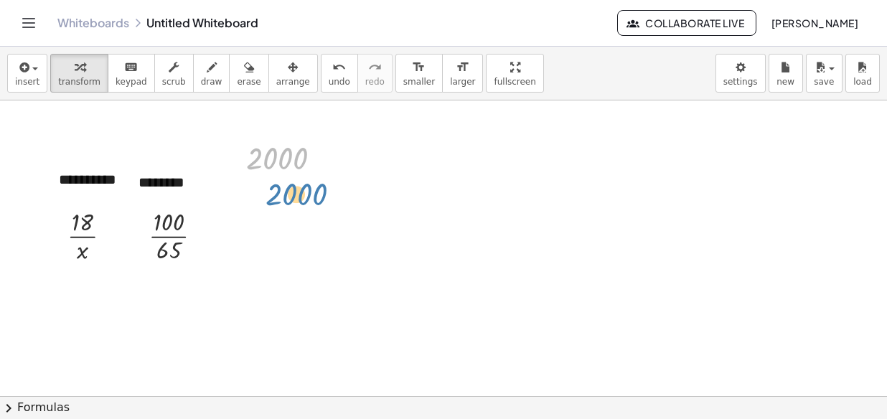
drag, startPoint x: 266, startPoint y: 149, endPoint x: 286, endPoint y: 185, distance: 40.8
drag, startPoint x: 322, startPoint y: 160, endPoint x: 282, endPoint y: 125, distance: 52.9
click at [282, 125] on div at bounding box center [443, 403] width 887 height 606
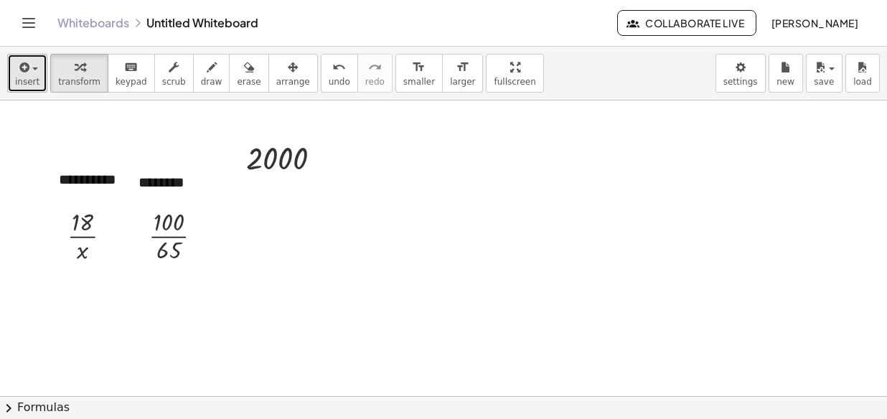
click at [40, 75] on button "insert" at bounding box center [27, 73] width 40 height 39
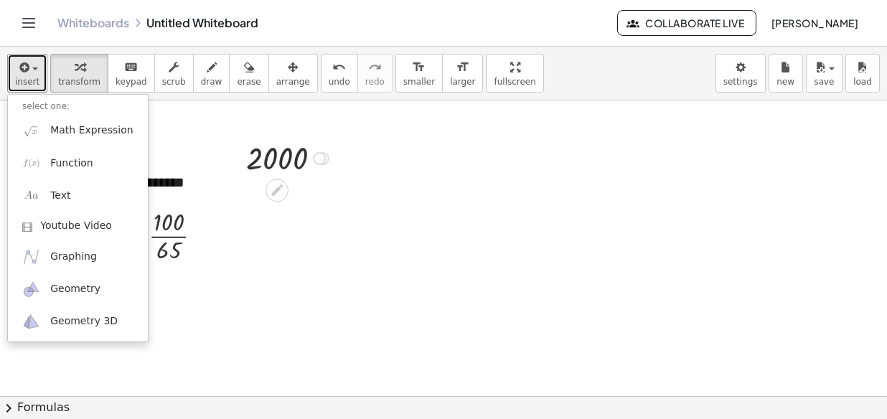
click at [322, 157] on div "Transform line Copy line as LaTeX Copy derivation as LaTeX Expand new lines: On" at bounding box center [319, 158] width 13 height 13
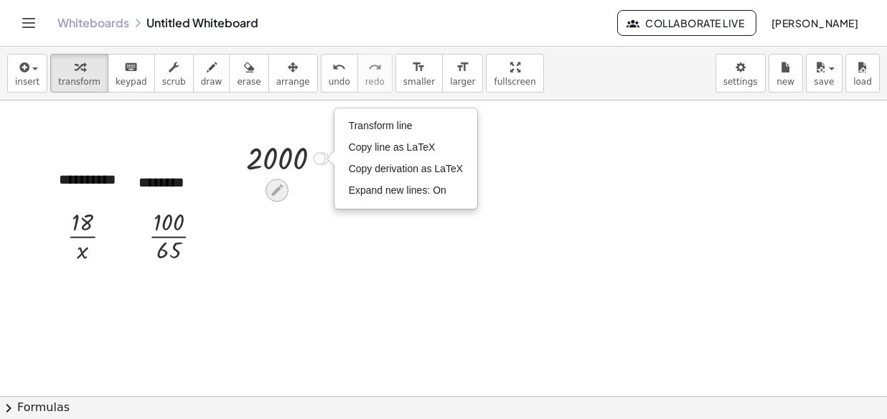
click at [281, 189] on icon at bounding box center [277, 190] width 15 height 15
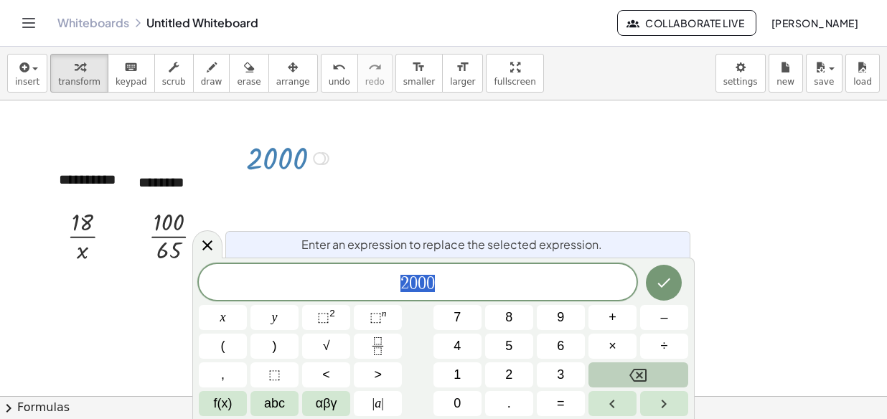
click at [634, 377] on icon "Backspace" at bounding box center [637, 375] width 17 height 17
click at [381, 342] on icon "Fraction" at bounding box center [378, 346] width 18 height 18
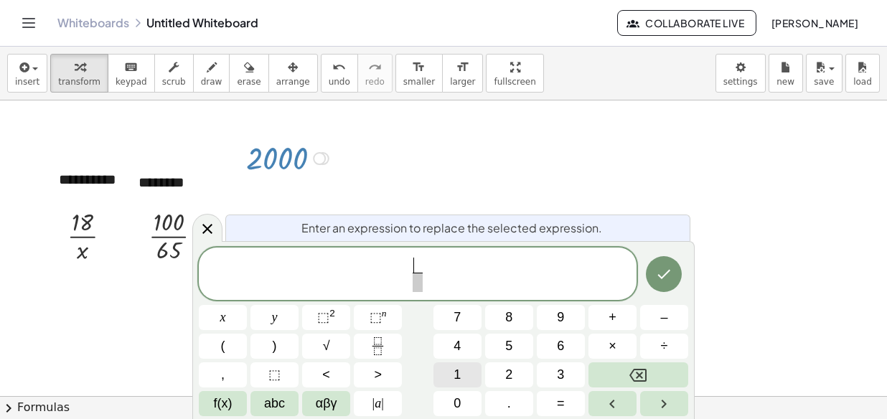
click at [456, 374] on span "1" at bounding box center [457, 374] width 7 height 19
click at [510, 316] on span "8" at bounding box center [508, 317] width 7 height 19
click at [598, 349] on button "×" at bounding box center [612, 346] width 48 height 25
click at [556, 346] on button "6" at bounding box center [561, 346] width 48 height 25
click at [519, 340] on button "5" at bounding box center [509, 346] width 48 height 25
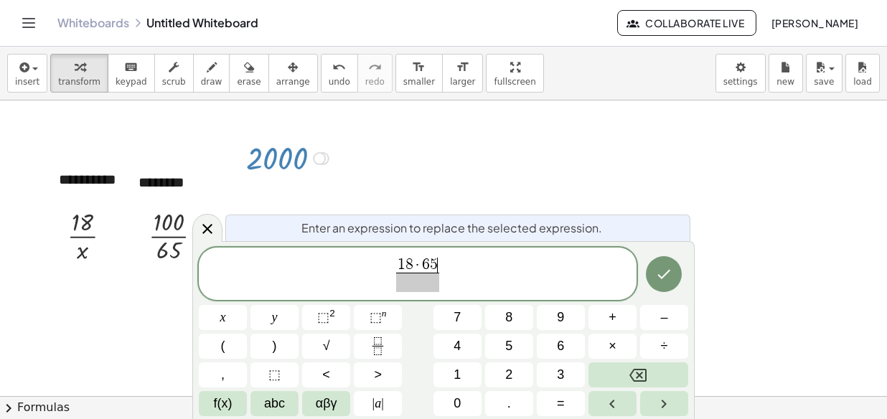
click at [440, 284] on span "1 8 · 6 5 ​ ​" at bounding box center [418, 275] width 50 height 35
click at [456, 376] on span "1" at bounding box center [457, 374] width 7 height 19
click at [456, 395] on span "0" at bounding box center [457, 403] width 7 height 19
click at [667, 268] on icon "Done" at bounding box center [663, 274] width 17 height 17
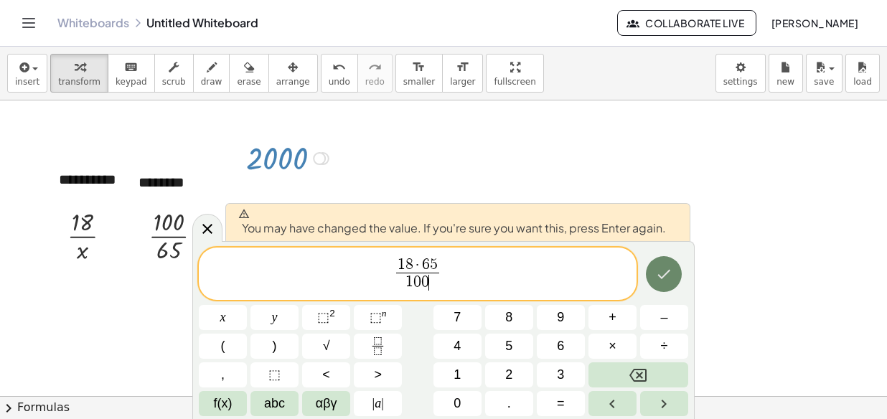
click at [659, 270] on icon "Done" at bounding box center [663, 274] width 17 height 17
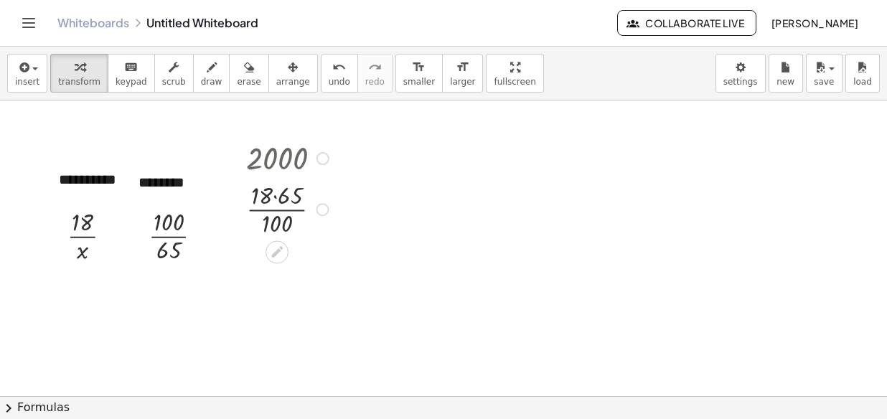
click at [319, 160] on div at bounding box center [322, 158] width 13 height 13
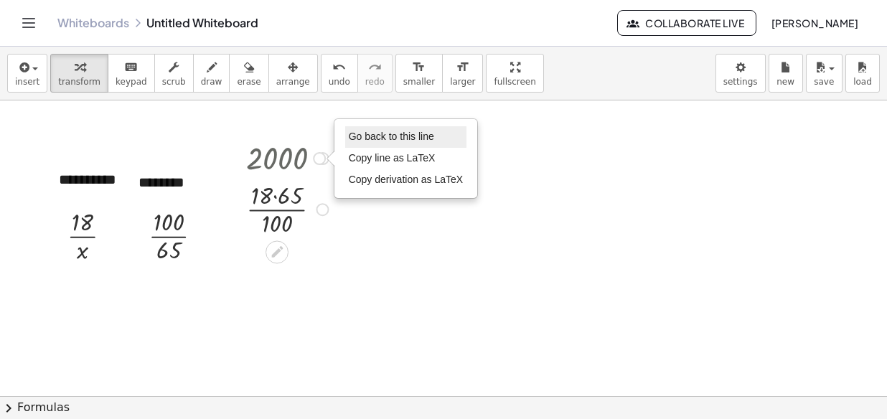
click at [426, 138] on span "Go back to this line" at bounding box center [391, 136] width 85 height 11
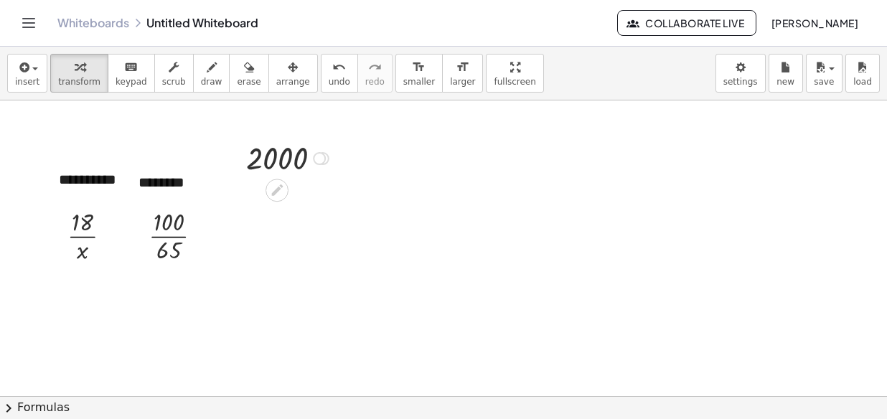
click at [321, 159] on div "Go back to this line Copy line as LaTeX Copy derivation as LaTeX" at bounding box center [319, 158] width 13 height 13
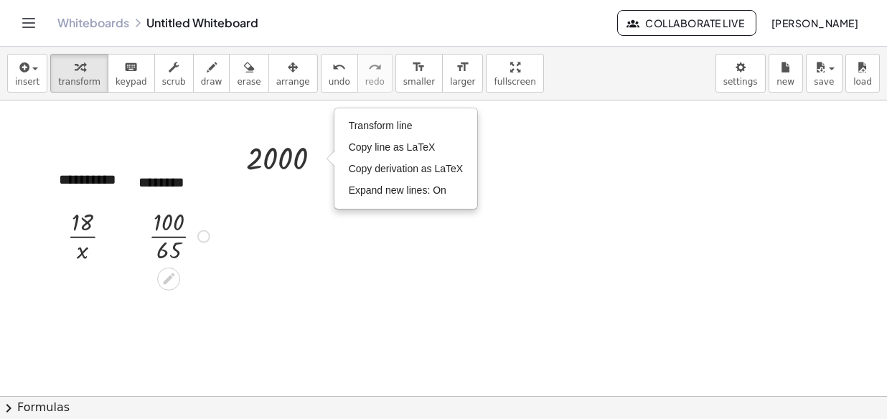
click at [207, 235] on div "Fix a mistake Transform line Copy line as LaTeX Copy derivation as LaTeX Expand…" at bounding box center [203, 236] width 13 height 13
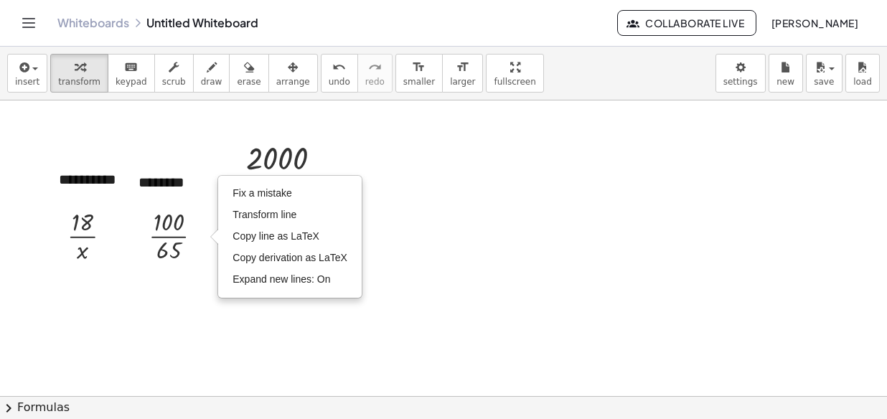
click at [446, 200] on div at bounding box center [443, 403] width 887 height 606
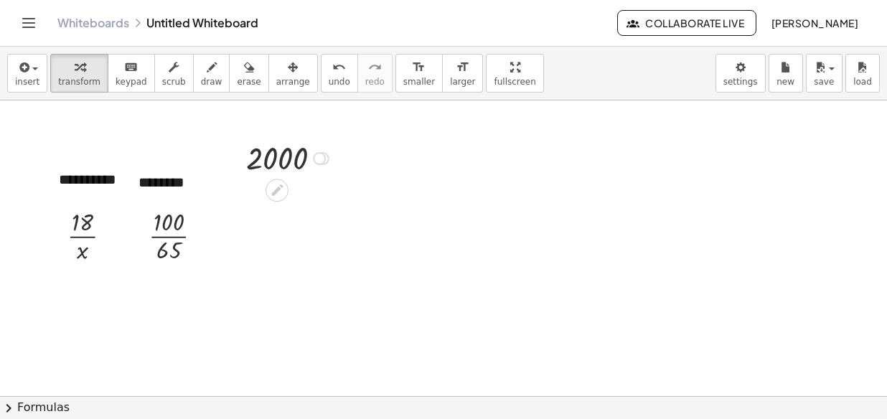
click at [273, 164] on div at bounding box center [289, 157] width 101 height 41
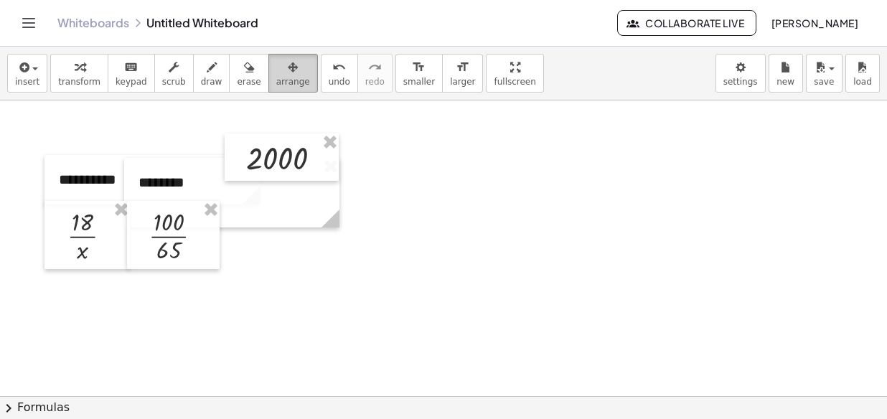
click at [288, 72] on icon "button" at bounding box center [293, 67] width 10 height 17
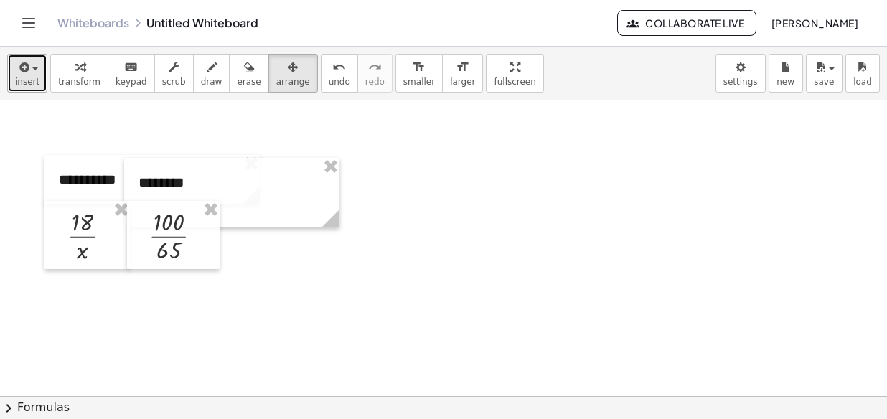
click at [25, 70] on icon "button" at bounding box center [23, 67] width 13 height 17
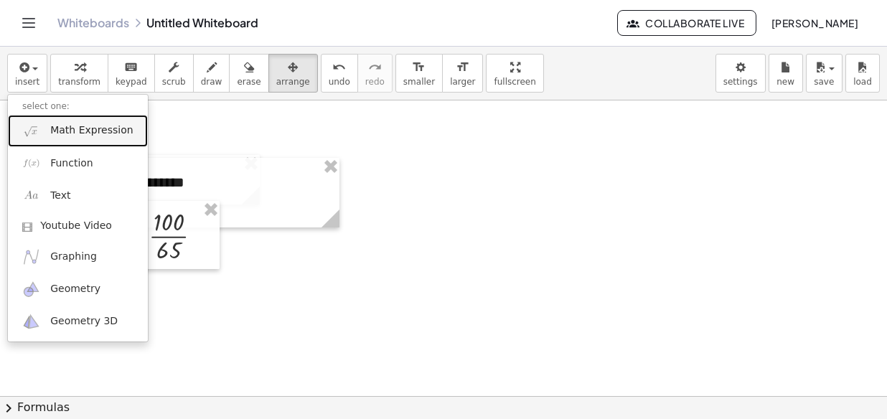
click at [83, 136] on span "Math Expression" at bounding box center [91, 130] width 83 height 14
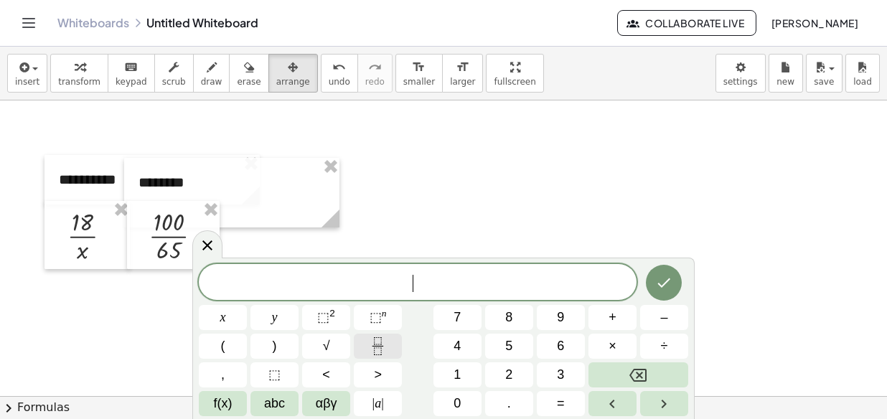
click at [383, 340] on icon "Fraction" at bounding box center [378, 346] width 18 height 18
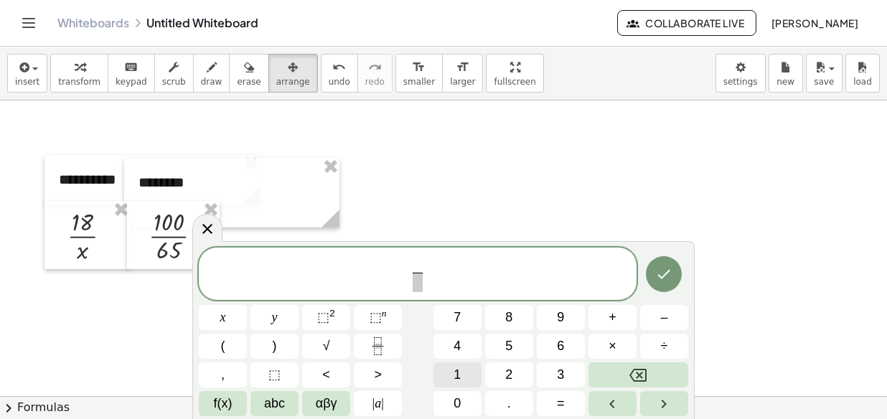
click at [459, 366] on span "1" at bounding box center [457, 374] width 7 height 19
click at [503, 307] on button "8" at bounding box center [509, 317] width 48 height 25
click at [615, 347] on span "×" at bounding box center [613, 346] width 8 height 19
click at [561, 342] on span "6" at bounding box center [560, 346] width 7 height 19
click at [517, 346] on button "5" at bounding box center [509, 346] width 48 height 25
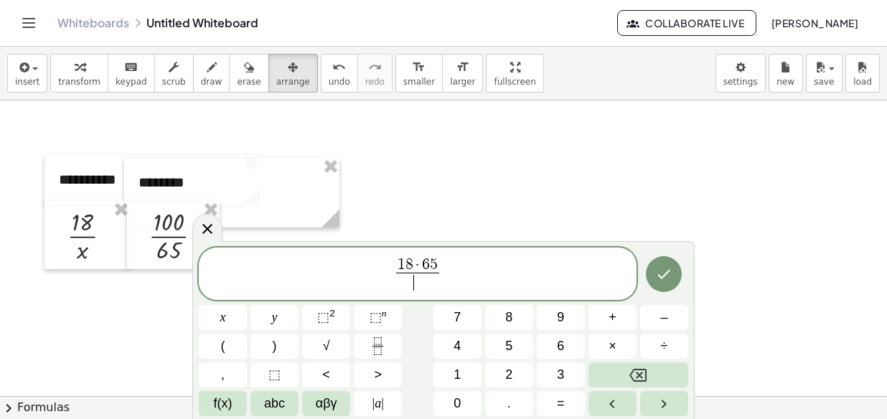
click at [410, 291] on span "​" at bounding box center [417, 282] width 43 height 19
click at [454, 385] on button "1" at bounding box center [457, 374] width 48 height 25
click at [459, 406] on span "0" at bounding box center [457, 403] width 7 height 19
click at [460, 405] on span "0" at bounding box center [457, 403] width 7 height 19
click at [675, 274] on button "Done" at bounding box center [664, 274] width 36 height 36
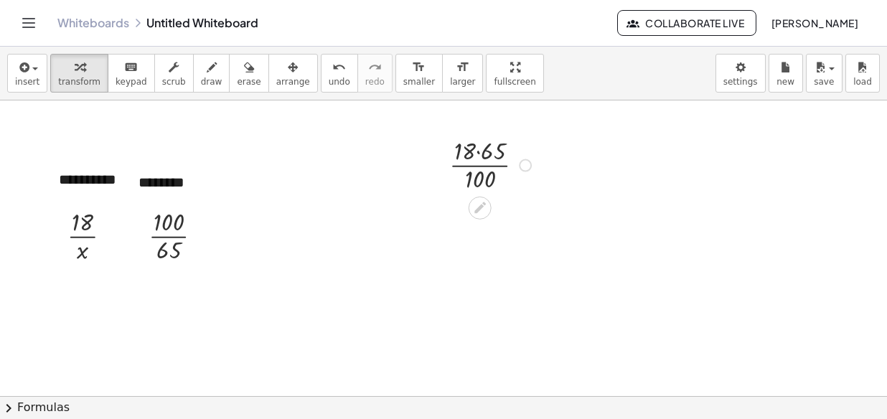
click at [477, 147] on div at bounding box center [492, 164] width 100 height 62
click at [482, 237] on div at bounding box center [492, 225] width 100 height 62
click at [522, 161] on div at bounding box center [525, 165] width 13 height 13
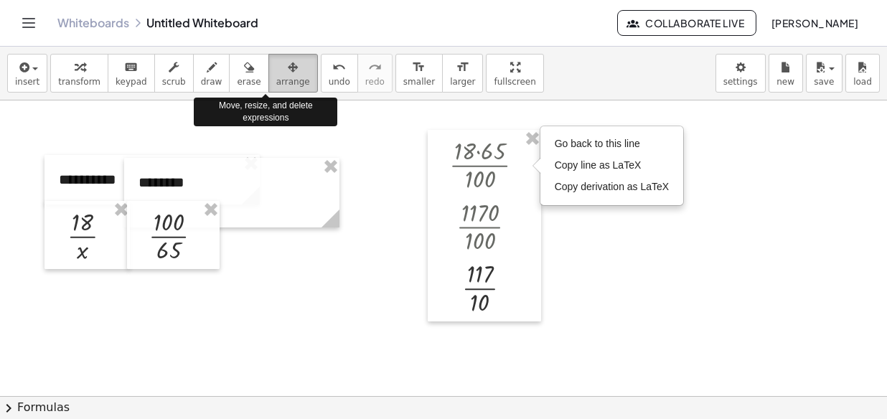
click at [276, 72] on div "button" at bounding box center [293, 66] width 34 height 17
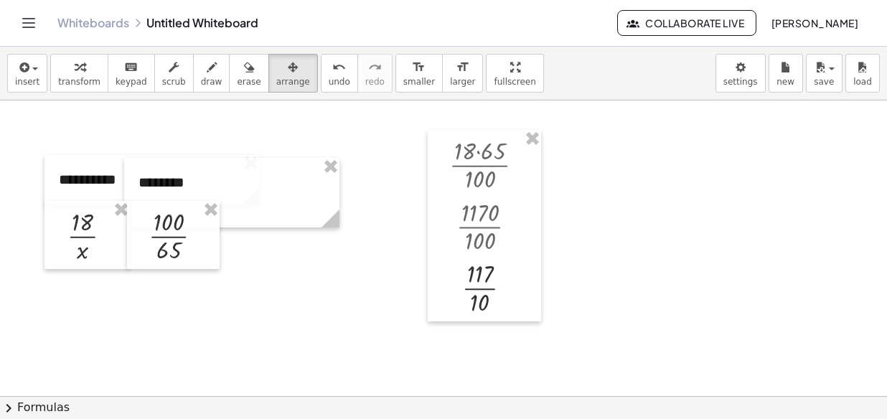
drag, startPoint x: 500, startPoint y: 171, endPoint x: 462, endPoint y: 121, distance: 63.0
click at [462, 121] on div at bounding box center [443, 403] width 887 height 606
click at [279, 70] on div "button" at bounding box center [293, 66] width 34 height 17
click at [34, 77] on span "insert" at bounding box center [27, 82] width 24 height 10
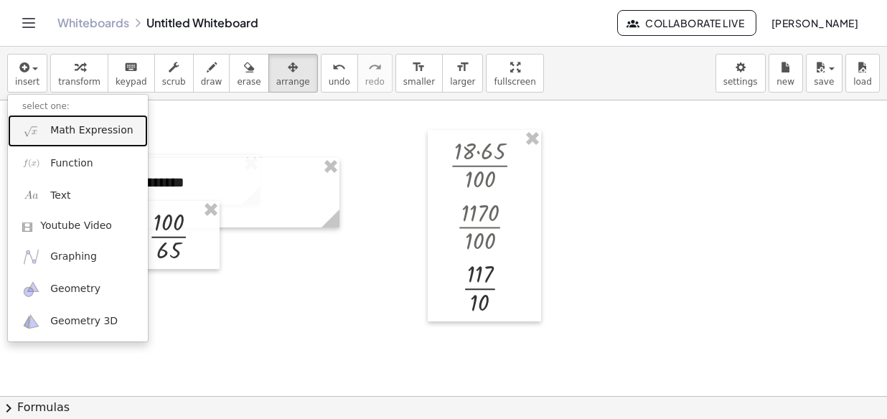
click at [75, 131] on span "Math Expression" at bounding box center [91, 130] width 83 height 14
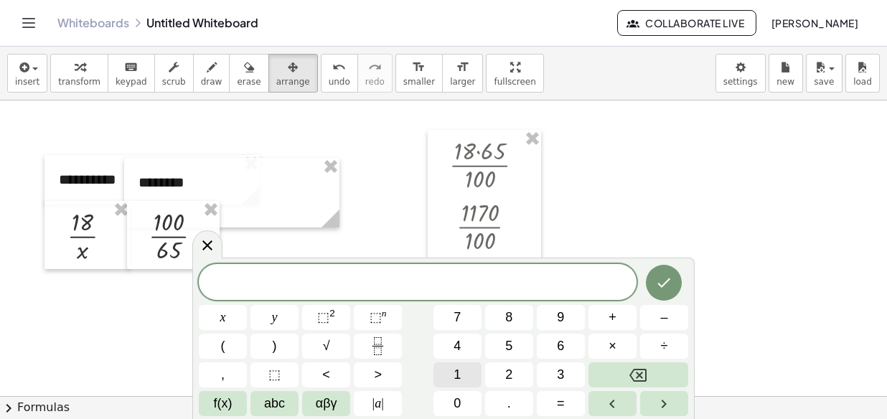
click at [459, 370] on span "1" at bounding box center [457, 374] width 7 height 19
click at [457, 394] on span "0" at bounding box center [457, 403] width 7 height 19
click at [627, 348] on button "×" at bounding box center [612, 346] width 48 height 25
click at [624, 375] on button "Backspace" at bounding box center [638, 374] width 100 height 25
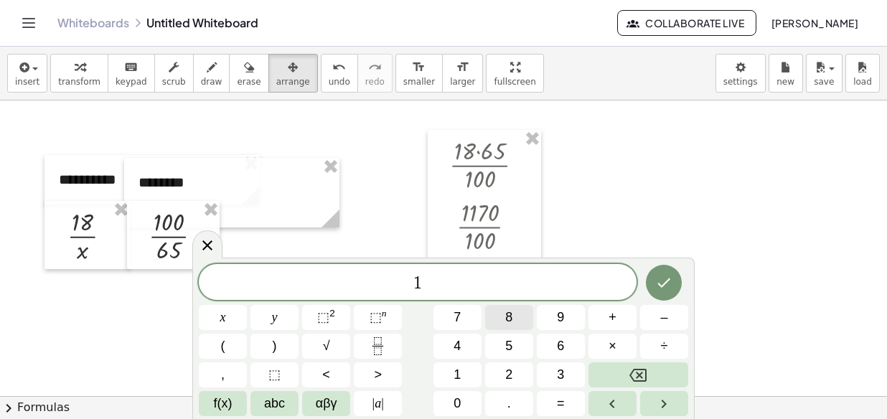
click at [506, 316] on span "8" at bounding box center [508, 317] width 7 height 19
click at [616, 345] on span "×" at bounding box center [613, 346] width 8 height 19
click at [548, 342] on button "6" at bounding box center [561, 346] width 48 height 25
click at [613, 385] on button "Backspace" at bounding box center [638, 374] width 100 height 25
click at [470, 320] on button "7" at bounding box center [457, 317] width 48 height 25
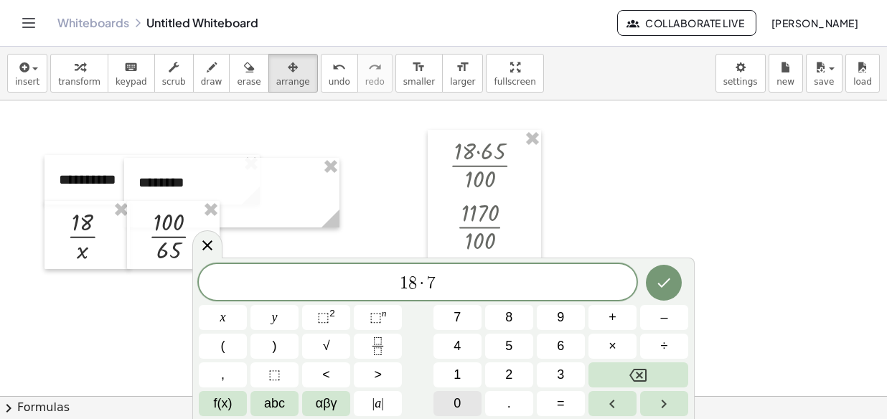
click at [461, 403] on button "0" at bounding box center [457, 403] width 48 height 25
click at [376, 352] on icon "Fraction" at bounding box center [378, 346] width 18 height 18
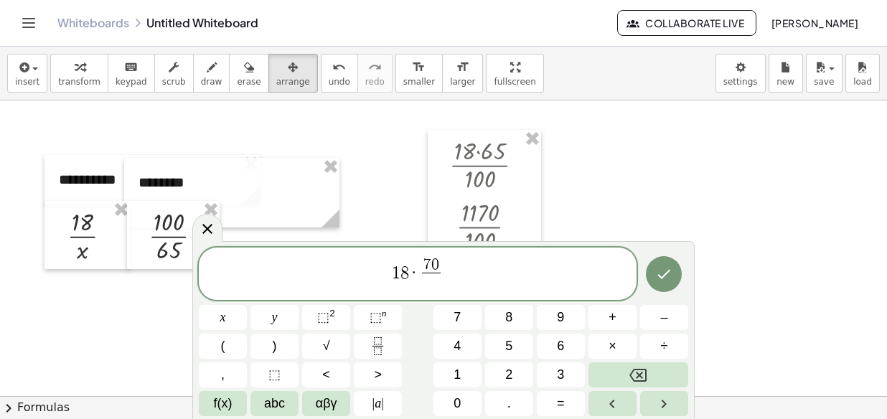
click at [416, 271] on span "·" at bounding box center [414, 272] width 10 height 17
click at [434, 283] on span "​" at bounding box center [431, 282] width 19 height 19
click at [423, 264] on span "7 0" at bounding box center [431, 266] width 27 height 16
click at [606, 343] on button "×" at bounding box center [612, 346] width 48 height 25
click at [403, 277] on span "·" at bounding box center [402, 272] width 10 height 17
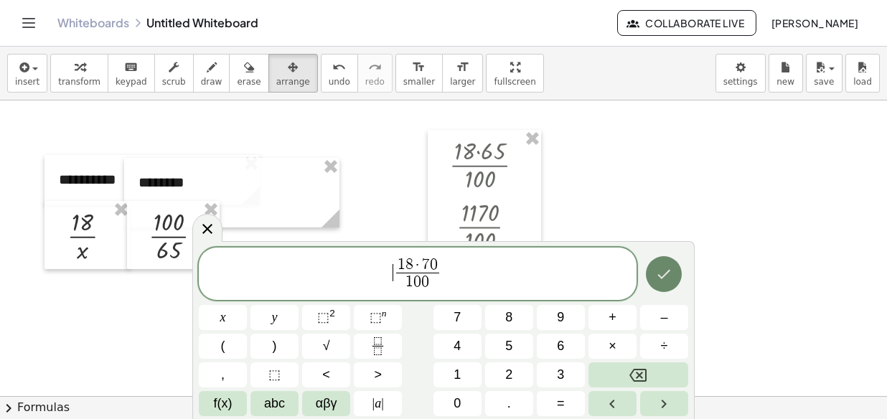
click at [655, 277] on button "Done" at bounding box center [664, 274] width 36 height 36
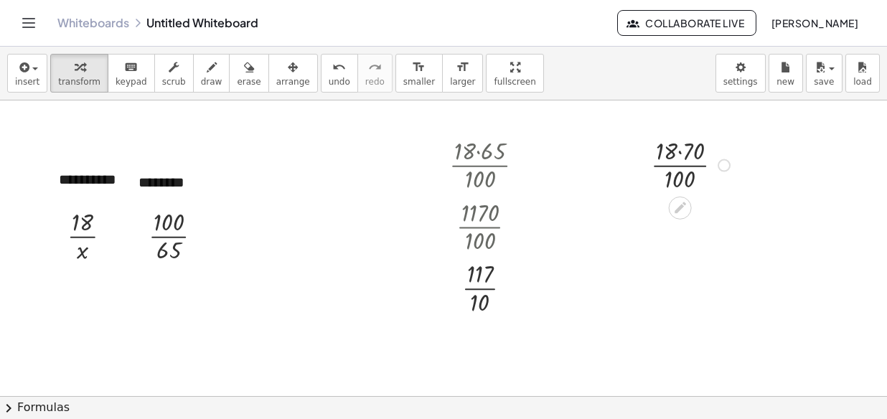
click at [670, 149] on div at bounding box center [693, 164] width 98 height 62
click at [677, 149] on div at bounding box center [693, 164] width 98 height 62
click at [685, 235] on div at bounding box center [693, 225] width 98 height 62
click at [710, 286] on div at bounding box center [709, 288] width 13 height 13
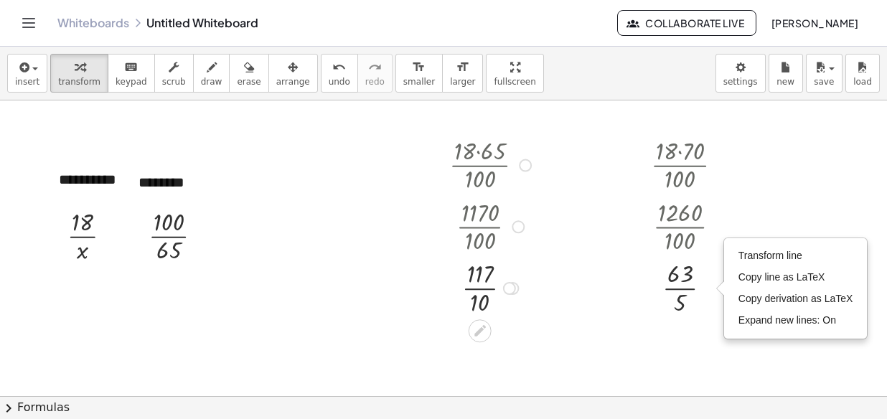
click at [510, 287] on div at bounding box center [509, 288] width 13 height 13
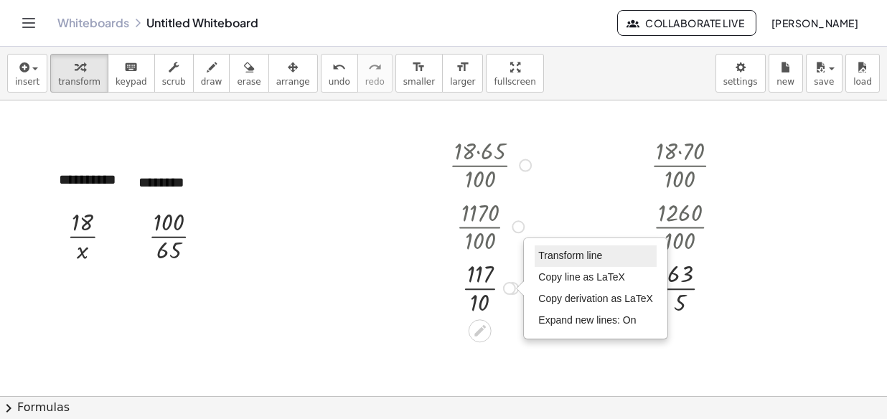
click at [576, 255] on span "Transform line" at bounding box center [570, 255] width 64 height 11
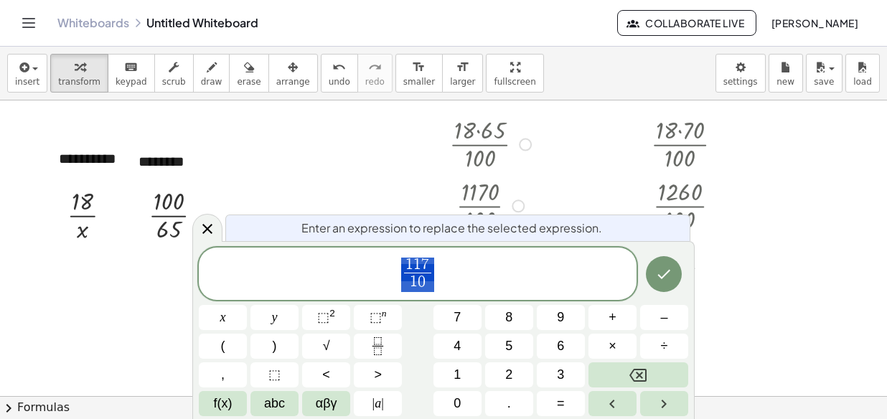
scroll to position [22, 0]
click at [440, 278] on span "1 1 7 1 0 ​ ​" at bounding box center [418, 275] width 438 height 38
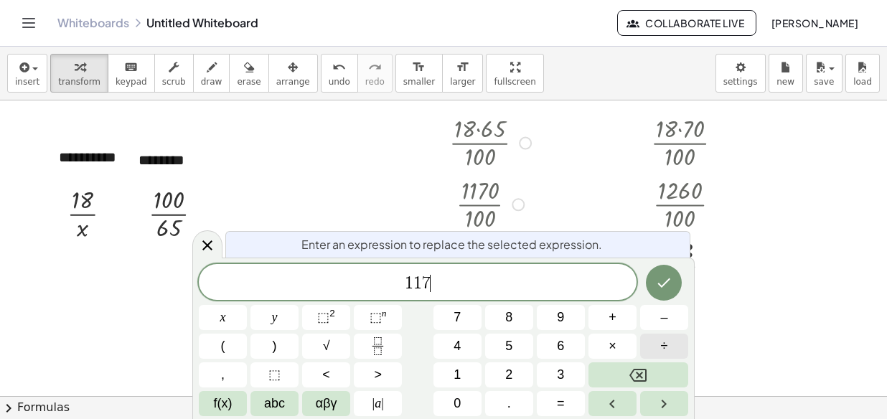
click at [679, 340] on button "÷" at bounding box center [664, 346] width 48 height 25
click at [472, 366] on button "1" at bounding box center [457, 374] width 48 height 25
click at [452, 398] on button "0" at bounding box center [457, 403] width 48 height 25
click at [676, 274] on button "Done" at bounding box center [664, 283] width 36 height 36
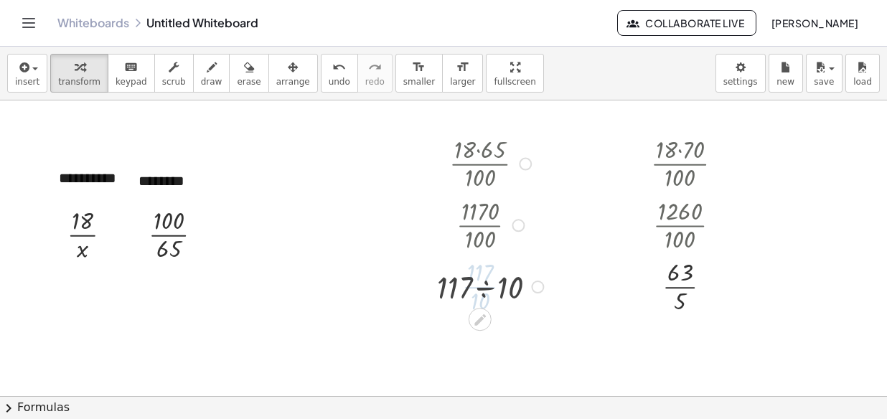
scroll to position [0, 0]
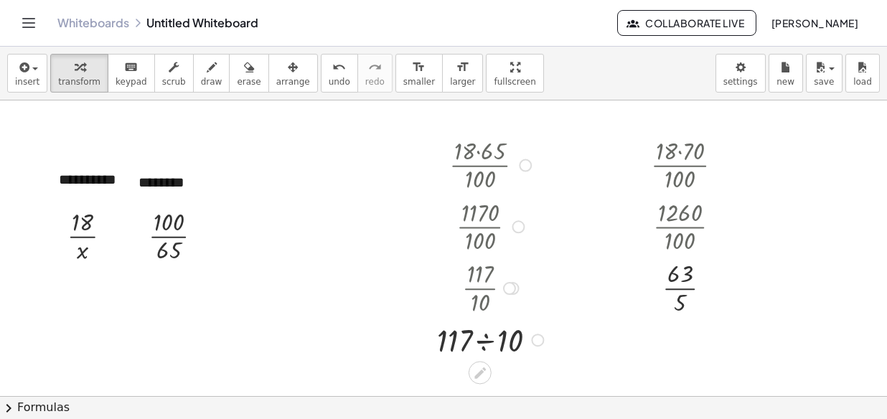
click at [478, 336] on div at bounding box center [493, 339] width 126 height 42
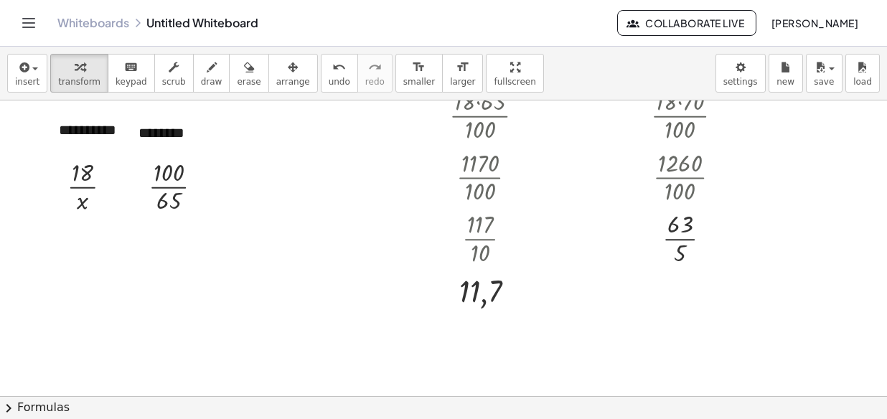
scroll to position [72, 0]
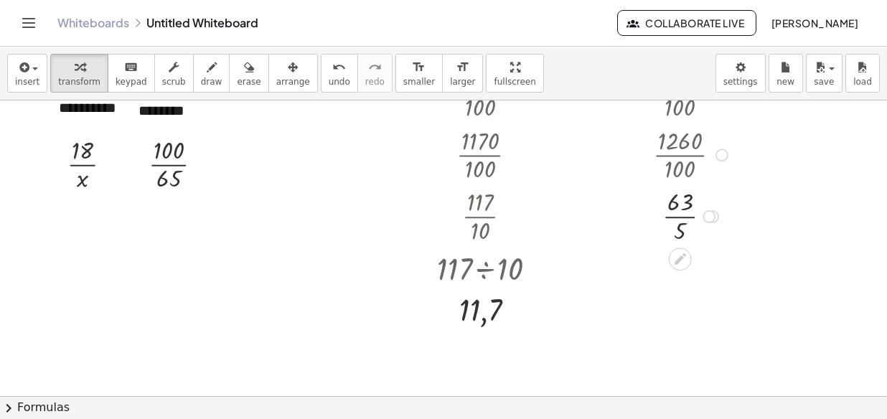
click at [710, 212] on div "Transform line Copy line as LaTeX Copy derivation as LaTeX Expand new lines: On" at bounding box center [709, 216] width 13 height 13
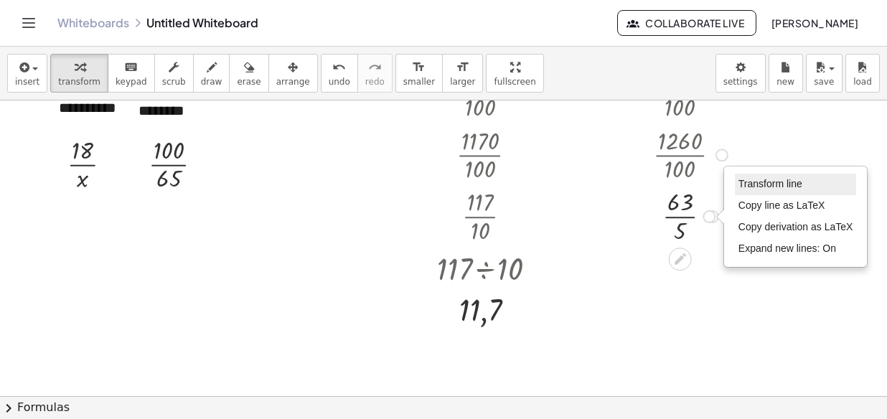
click at [773, 182] on span "Transform line" at bounding box center [770, 183] width 64 height 11
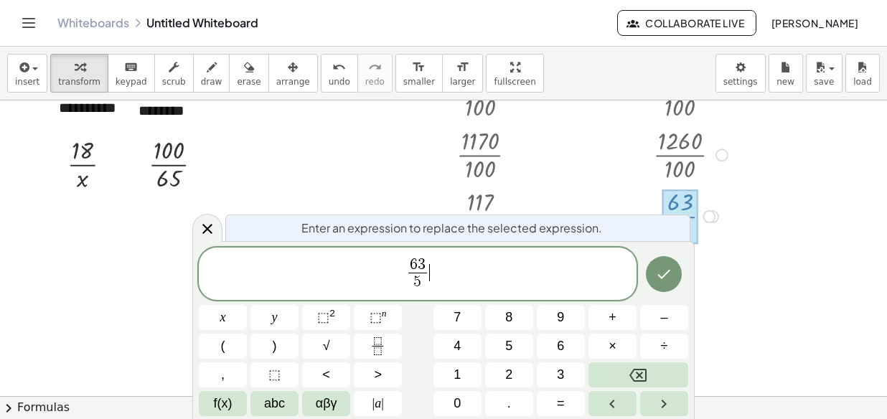
click at [434, 273] on span "6 3 5 ​ ​" at bounding box center [418, 275] width 438 height 38
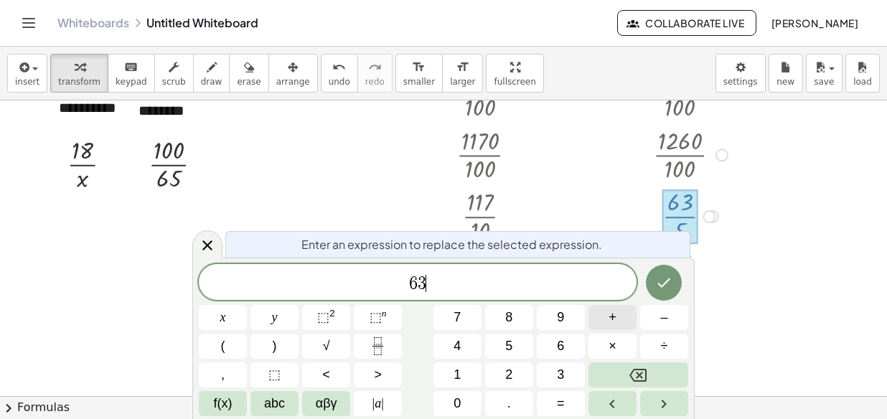
click at [606, 319] on button "+" at bounding box center [612, 317] width 48 height 25
click at [642, 370] on icon "Backspace" at bounding box center [637, 375] width 17 height 17
click at [678, 344] on button "÷" at bounding box center [664, 346] width 48 height 25
click at [510, 343] on button "5" at bounding box center [509, 346] width 48 height 25
click at [672, 286] on icon "Done" at bounding box center [663, 282] width 17 height 17
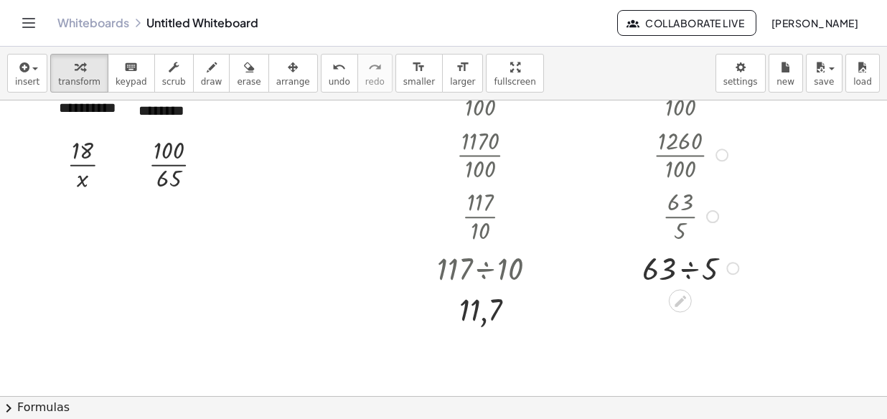
click at [693, 266] on div at bounding box center [693, 267] width 116 height 42
click at [176, 178] on div at bounding box center [181, 164] width 80 height 62
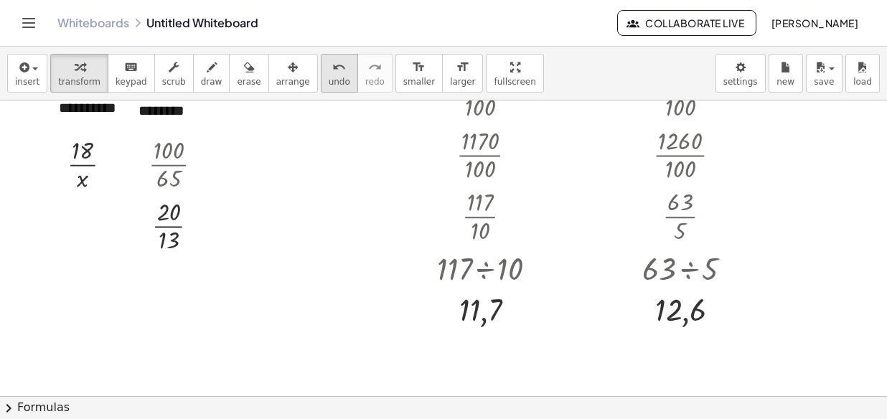
click at [329, 85] on span "undo" at bounding box center [340, 82] width 22 height 10
click at [207, 159] on div at bounding box center [203, 164] width 13 height 13
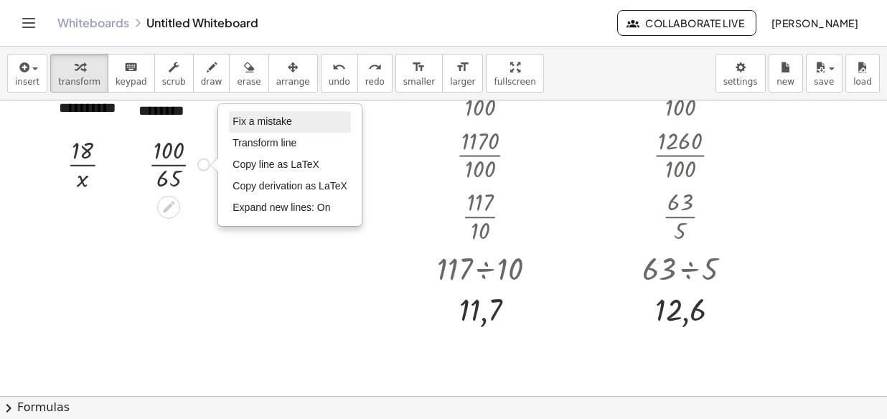
click at [278, 123] on span "Fix a mistake" at bounding box center [262, 121] width 59 height 11
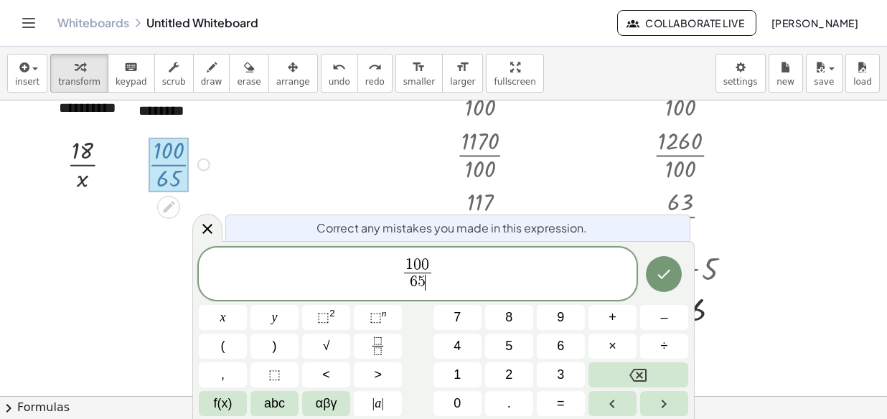
click at [428, 281] on span "6 5 ​" at bounding box center [417, 282] width 27 height 19
click at [627, 366] on button "Backspace" at bounding box center [638, 374] width 100 height 25
click at [474, 322] on button "7" at bounding box center [457, 317] width 48 height 25
click at [502, 400] on button "." at bounding box center [509, 403] width 48 height 25
click at [507, 337] on span "5" at bounding box center [508, 346] width 7 height 19
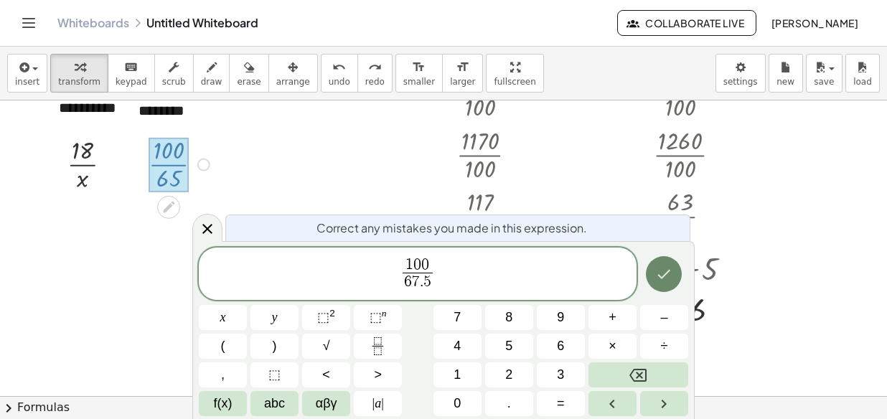
click at [668, 278] on icon "Done" at bounding box center [663, 274] width 17 height 17
